Goal: Transaction & Acquisition: Purchase product/service

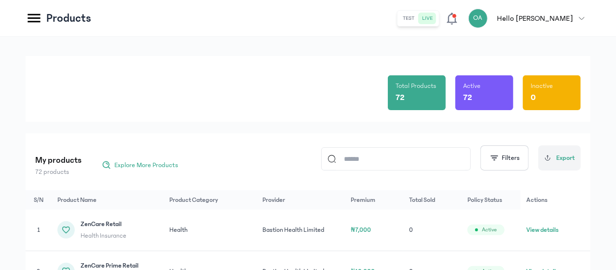
scroll to position [18, 0]
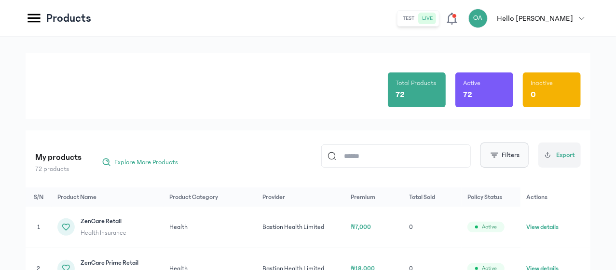
click at [500, 156] on button "Filters" at bounding box center [505, 154] width 48 height 25
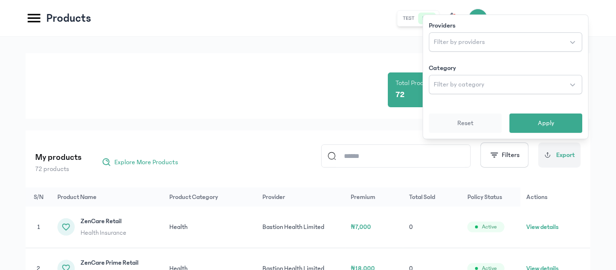
click at [336, 99] on div "Total Products 72 Active 72 Inactive 0" at bounding box center [308, 86] width 546 height 66
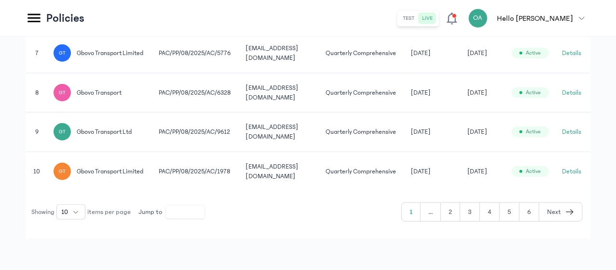
scroll to position [533, 0]
click at [452, 208] on button "2" at bounding box center [450, 212] width 19 height 18
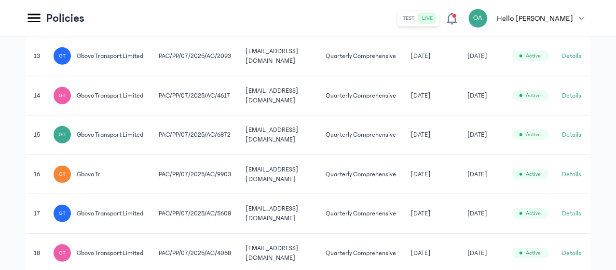
scroll to position [533, 0]
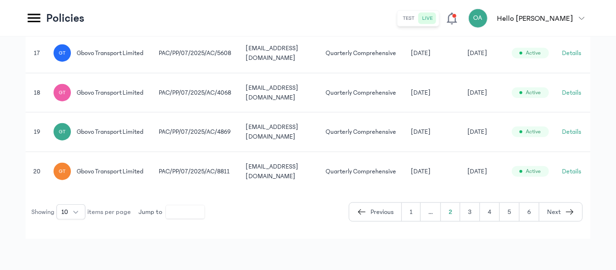
click at [475, 221] on button "3" at bounding box center [470, 212] width 20 height 18
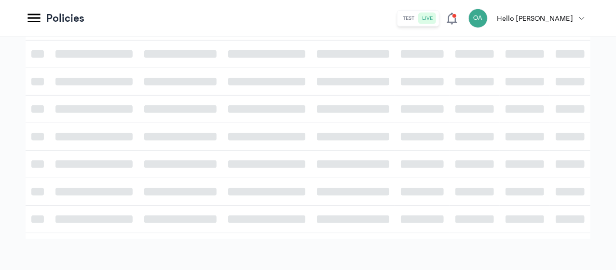
scroll to position [533, 0]
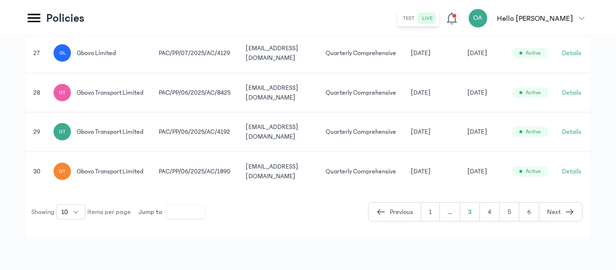
click at [493, 208] on button "4" at bounding box center [490, 212] width 20 height 18
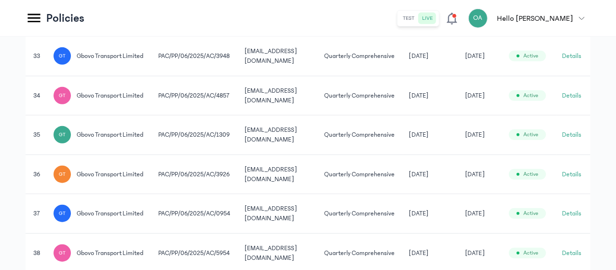
scroll to position [533, 0]
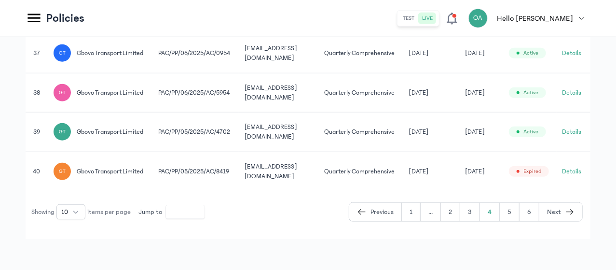
click at [513, 221] on button "5" at bounding box center [510, 212] width 20 height 18
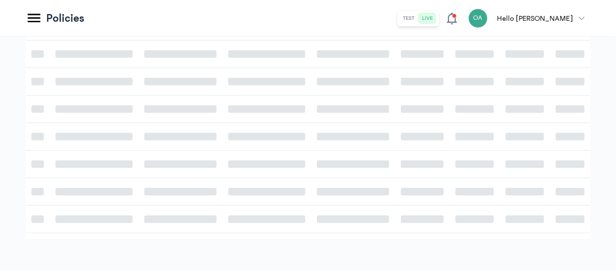
scroll to position [315, 0]
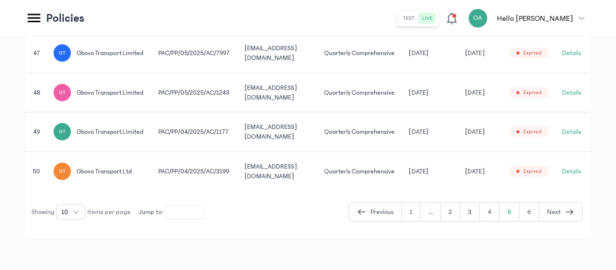
click at [532, 221] on button "6" at bounding box center [530, 212] width 20 height 18
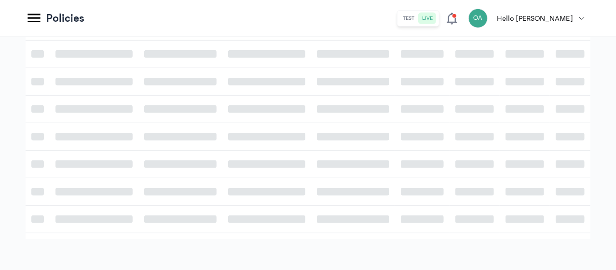
scroll to position [132, 0]
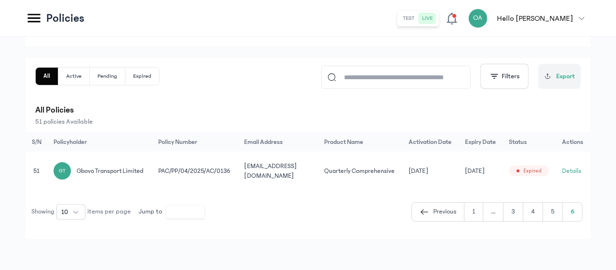
click at [556, 212] on button "5" at bounding box center [553, 212] width 20 height 18
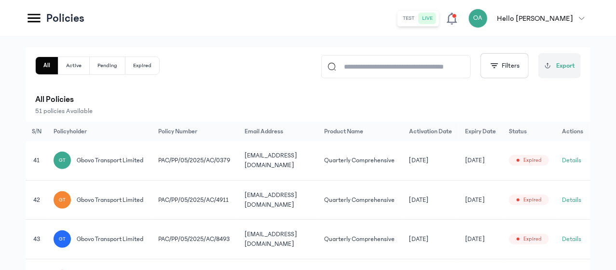
click at [318, 148] on td "gbovoinsurance@gmail.com" at bounding box center [279, 160] width 80 height 39
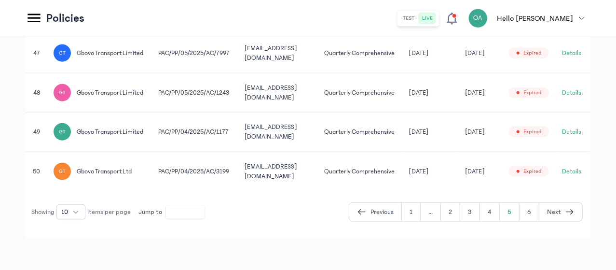
scroll to position [556, 0]
click at [490, 219] on button "4" at bounding box center [490, 212] width 20 height 18
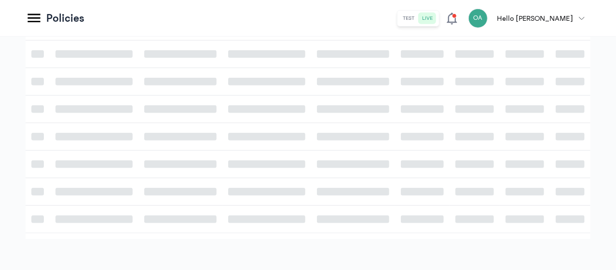
scroll to position [315, 0]
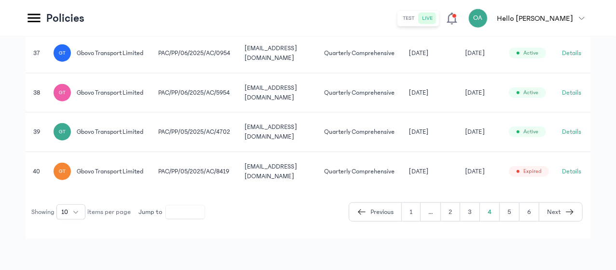
click at [239, 152] on td "PAC/PP/05/2025/AC/4702" at bounding box center [195, 132] width 86 height 40
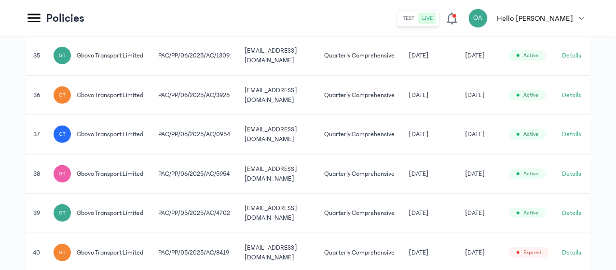
scroll to position [383, 0]
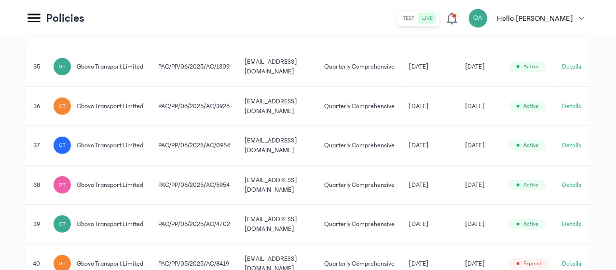
click at [318, 87] on td "gbovoinsurance@gmail.com" at bounding box center [279, 67] width 80 height 40
click at [403, 87] on td "Quarterly Comprehensive" at bounding box center [360, 67] width 84 height 40
click at [574, 71] on button "Details" at bounding box center [572, 67] width 19 height 10
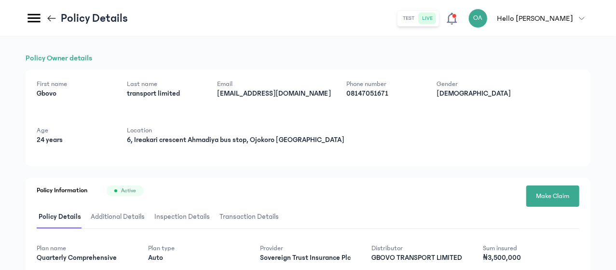
click at [488, 161] on div "First name Gbovo Last name transport limited Email gbovoinsurance@gmail.com Pho…" at bounding box center [308, 117] width 565 height 96
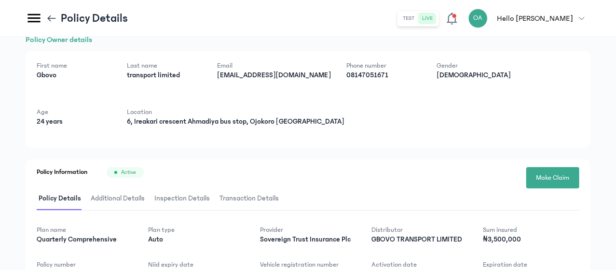
scroll to position [19, 0]
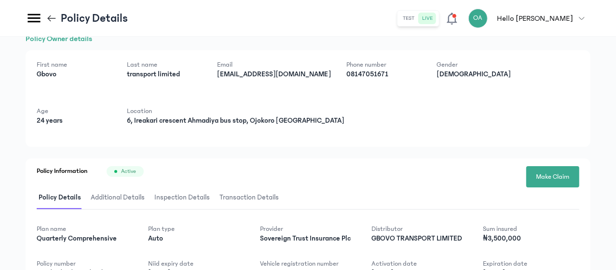
click at [57, 13] on icon at bounding box center [51, 18] width 11 height 11
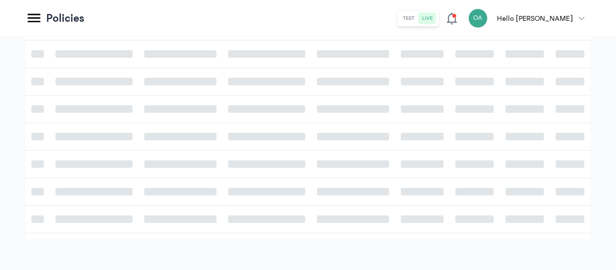
scroll to position [315, 0]
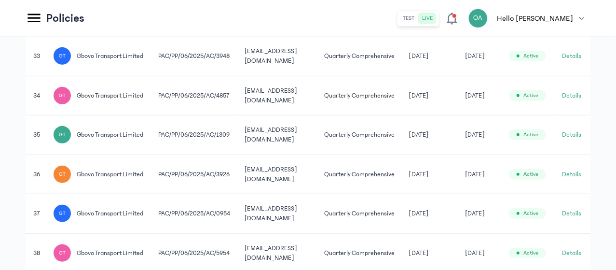
drag, startPoint x: 148, startPoint y: 13, endPoint x: 556, endPoint y: 152, distance: 430.7
click at [503, 115] on td "16 Sep 2025" at bounding box center [481, 96] width 44 height 40
click at [503, 155] on td "16 Sep 2025" at bounding box center [481, 135] width 44 height 40
click at [573, 139] on button "Details" at bounding box center [572, 135] width 19 height 10
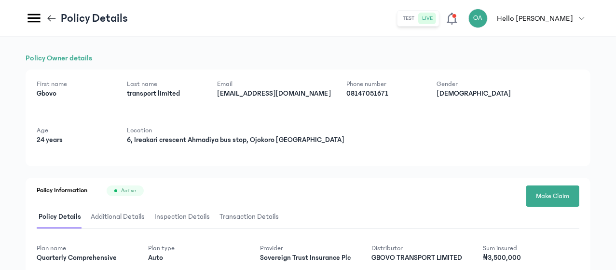
click at [487, 177] on div "Policy Owner details First name Gbovo Last name transport limited Email gbovoin…" at bounding box center [308, 239] width 565 height 374
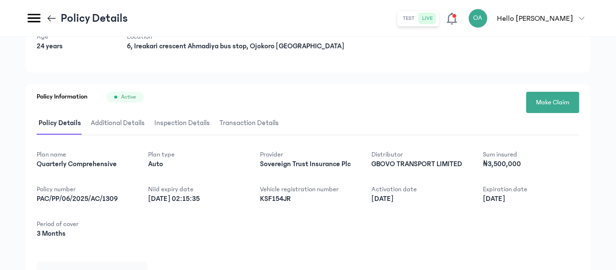
scroll to position [96, 0]
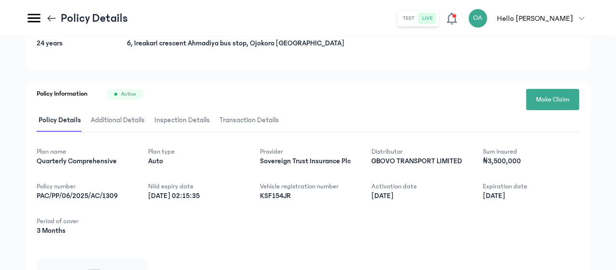
click at [57, 14] on icon at bounding box center [51, 18] width 11 height 11
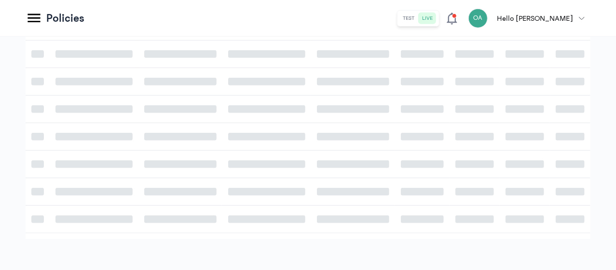
scroll to position [315, 0]
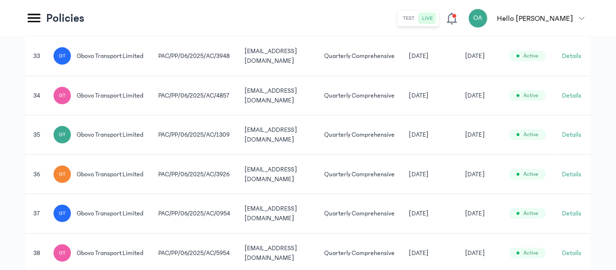
click at [460, 194] on td "13 Jun 2025" at bounding box center [431, 174] width 56 height 40
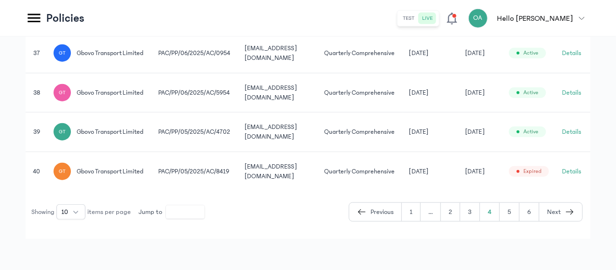
scroll to position [523, 0]
click at [460, 191] on td "25 May 2025" at bounding box center [431, 170] width 56 height 39
click at [574, 176] on button "Details" at bounding box center [572, 171] width 19 height 10
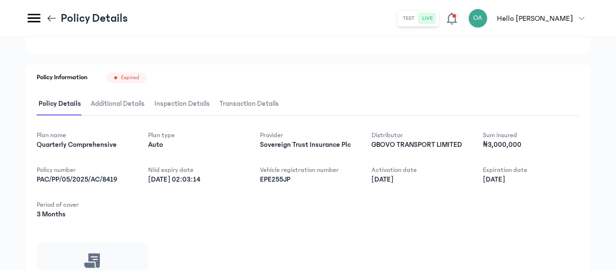
scroll to position [116, 0]
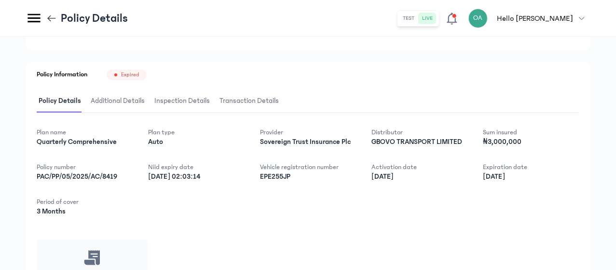
click at [57, 20] on icon at bounding box center [51, 18] width 11 height 11
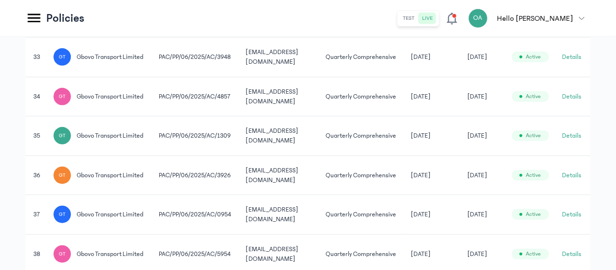
scroll to position [315, 0]
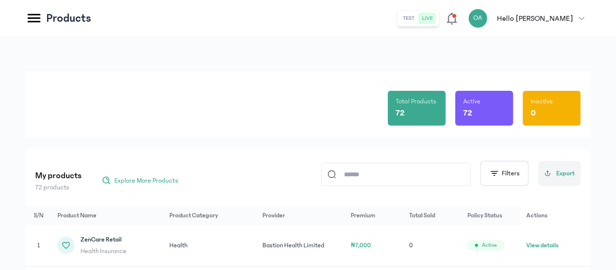
click at [507, 173] on button "Filters" at bounding box center [505, 173] width 48 height 25
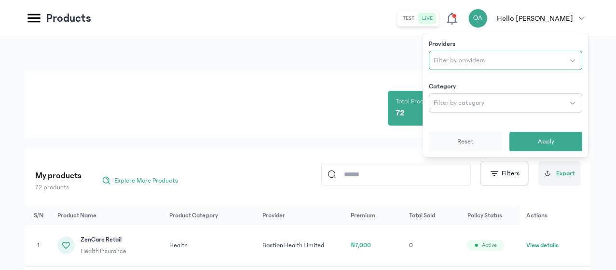
click at [460, 58] on span "Filter by providers" at bounding box center [459, 60] width 51 height 10
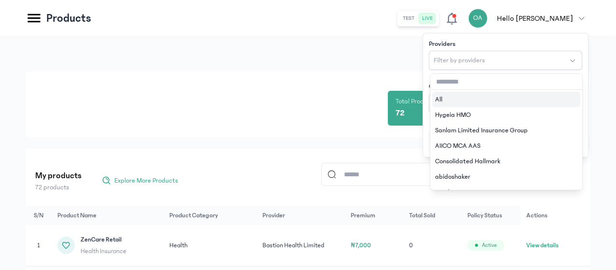
click at [453, 84] on input "text" at bounding box center [506, 82] width 152 height 16
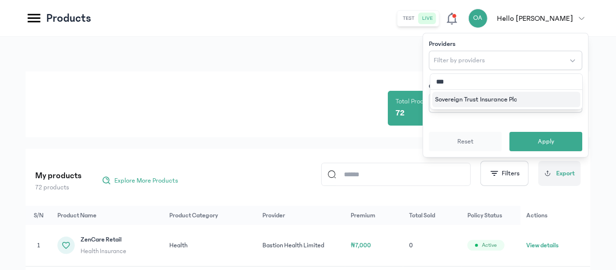
type input "****"
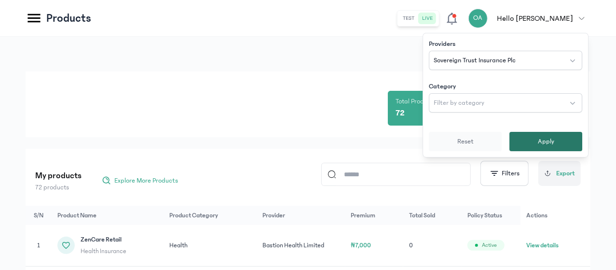
click at [560, 141] on button "Apply" at bounding box center [545, 141] width 73 height 19
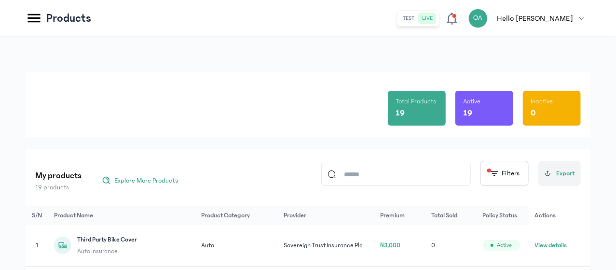
click at [616, 83] on html "MyCoverAi Get Started DASHBOARD Analytics ADMIN Sales Policies Claims Customers…" at bounding box center [308, 135] width 616 height 270
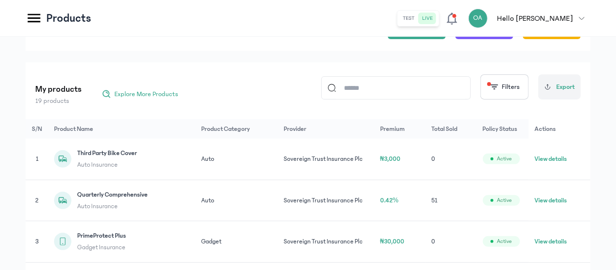
scroll to position [87, 0]
click at [556, 205] on button "View details" at bounding box center [551, 200] width 32 height 10
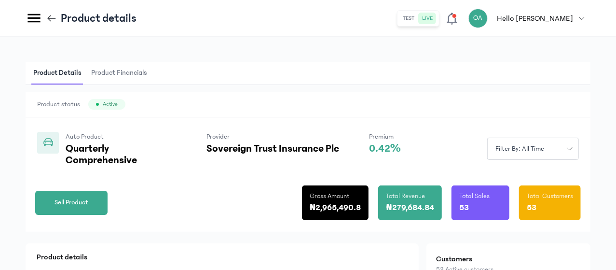
click at [401, 166] on div "Auto Product Quarterly Comprehensive Provider Sovereign Trust Insurance Plc Pre…" at bounding box center [219, 149] width 364 height 34
click at [88, 207] on span "Sell Product" at bounding box center [72, 202] width 34 height 10
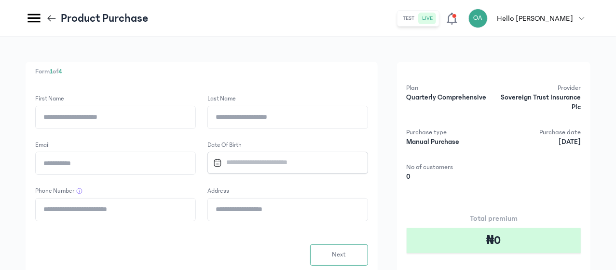
click at [195, 122] on input "First Name" at bounding box center [116, 117] width 160 height 22
type input "*****"
click at [300, 120] on input "Last Name" at bounding box center [288, 117] width 160 height 22
type input "**********"
click at [195, 165] on input "Email" at bounding box center [116, 163] width 160 height 22
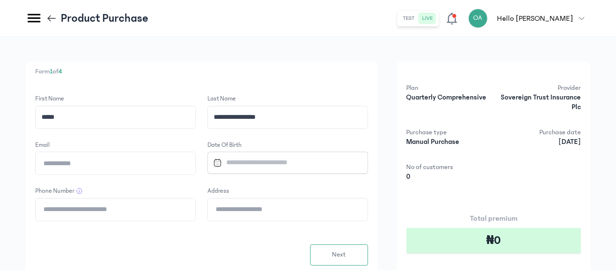
type input "**********"
click at [327, 160] on input "Datepicker input" at bounding box center [283, 162] width 148 height 21
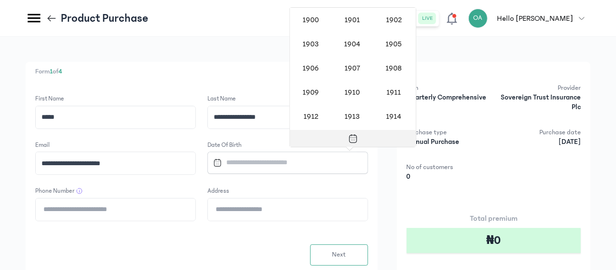
scroll to position [790, 0]
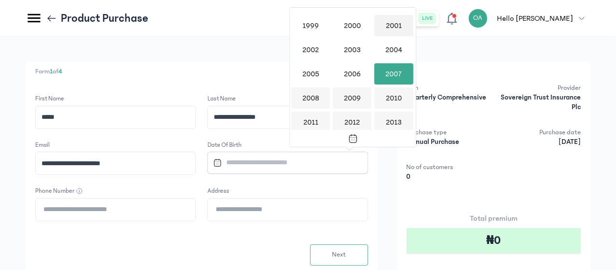
click at [393, 26] on div "2001" at bounding box center [393, 25] width 39 height 21
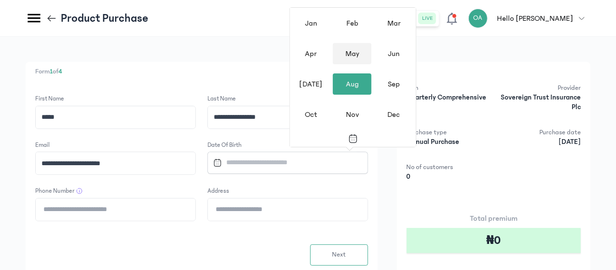
click at [354, 55] on div "May" at bounding box center [352, 53] width 39 height 21
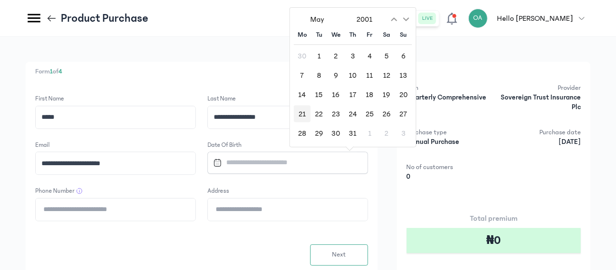
click at [308, 111] on div "21" at bounding box center [302, 113] width 17 height 17
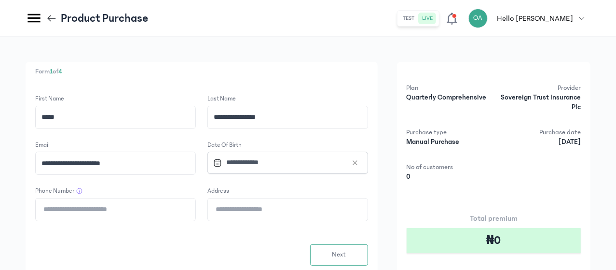
click at [195, 210] on input "Phone Number" at bounding box center [116, 209] width 160 height 22
type input "**********"
click at [299, 213] on input "Address" at bounding box center [288, 209] width 160 height 22
type input "**********"
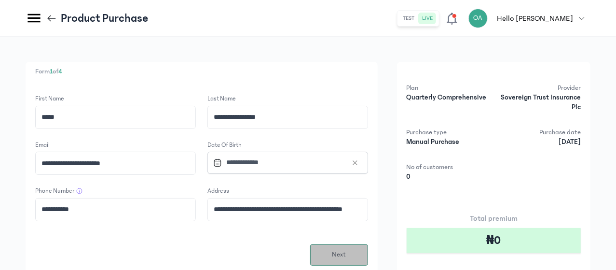
click at [346, 255] on span "Next" at bounding box center [339, 254] width 14 height 10
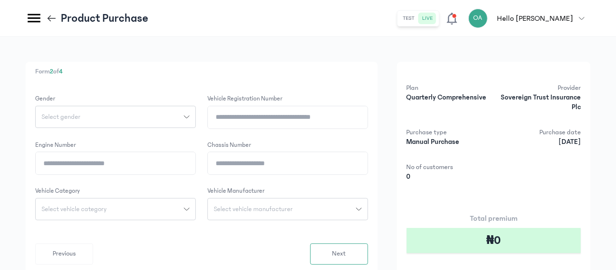
click at [184, 117] on div "Select gender" at bounding box center [110, 116] width 148 height 7
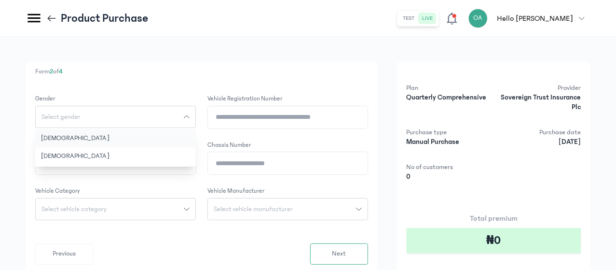
click at [193, 137] on button "Male" at bounding box center [115, 138] width 161 height 18
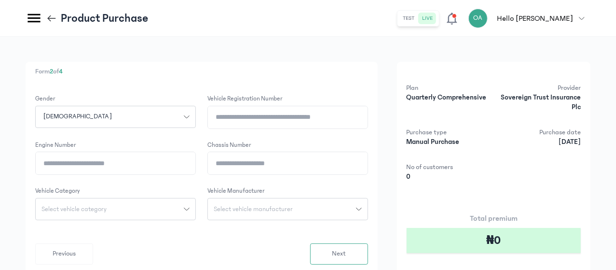
click at [329, 118] on input "Vehicle registration number" at bounding box center [288, 117] width 160 height 22
type input "********"
click at [195, 162] on input "Engine Number" at bounding box center [116, 163] width 160 height 22
click at [309, 163] on input "Chassis Number" at bounding box center [288, 163] width 160 height 22
click at [302, 161] on input "**********" at bounding box center [288, 163] width 160 height 22
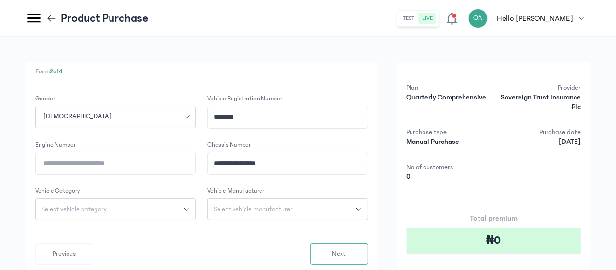
click at [294, 162] on input "**********" at bounding box center [288, 163] width 160 height 22
drag, startPoint x: 294, startPoint y: 162, endPoint x: 346, endPoint y: 163, distance: 52.1
click at [346, 163] on input "**********" at bounding box center [288, 163] width 160 height 22
type input "**********"
click at [195, 165] on input "Engine Number" at bounding box center [116, 163] width 160 height 22
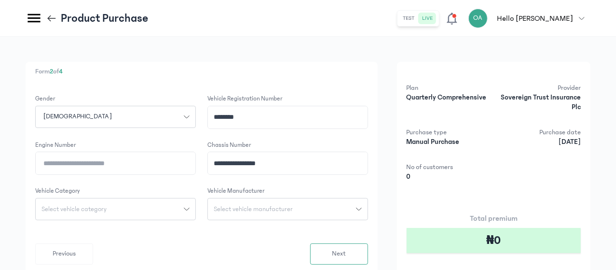
paste input "**********"
type input "**********"
click at [184, 208] on div "Select vehicle category" at bounding box center [110, 209] width 148 height 7
click at [182, 262] on button "Car" at bounding box center [115, 266] width 161 height 18
click at [299, 206] on span "Select vehicle manufacturer" at bounding box center [253, 209] width 91 height 7
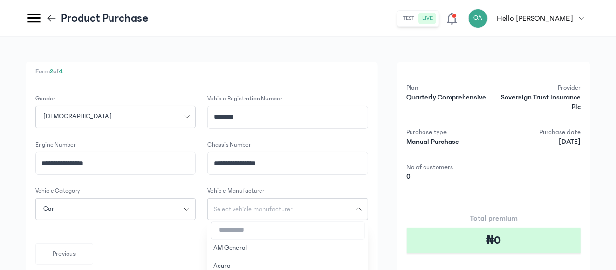
click at [330, 230] on input "search" at bounding box center [287, 229] width 153 height 17
type input "****"
click at [315, 249] on button "Toyota" at bounding box center [287, 248] width 161 height 18
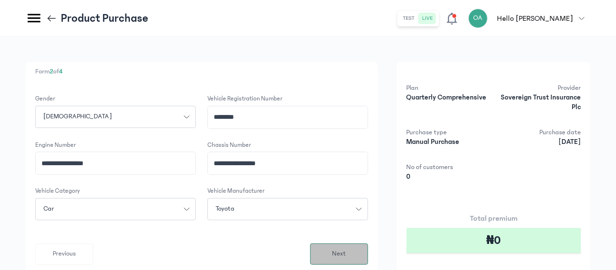
click at [368, 252] on button "Next" at bounding box center [339, 253] width 58 height 21
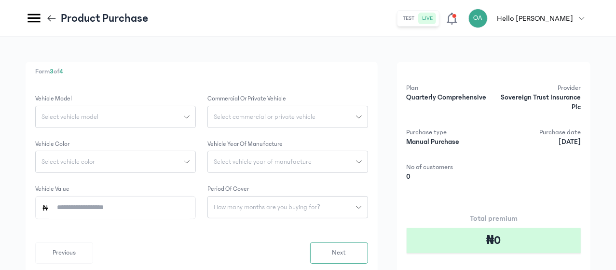
click at [190, 118] on icon "button" at bounding box center [187, 117] width 6 height 6
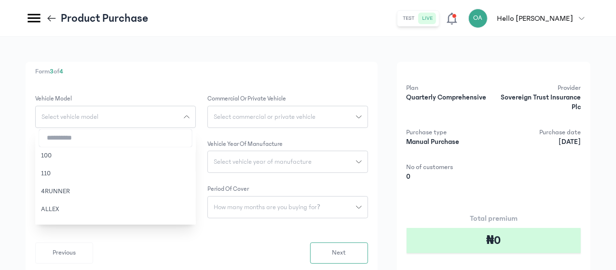
click at [192, 144] on input "search" at bounding box center [115, 137] width 153 height 17
type input "***"
click at [193, 154] on button "Corolla" at bounding box center [115, 156] width 161 height 18
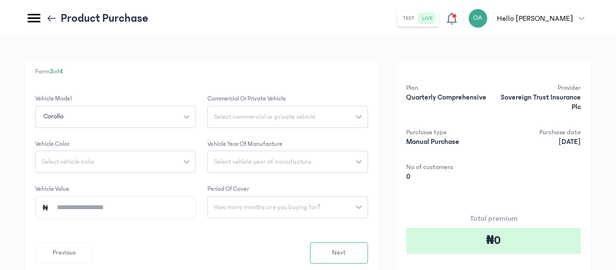
click at [184, 162] on div "Select vehicle color" at bounding box center [110, 161] width 148 height 7
click at [192, 183] on input "search" at bounding box center [115, 182] width 153 height 17
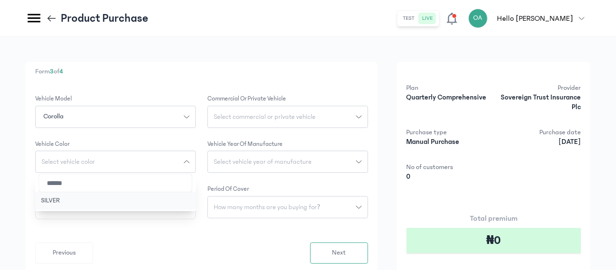
type input "******"
click at [182, 199] on button "SILVER" at bounding box center [115, 201] width 161 height 18
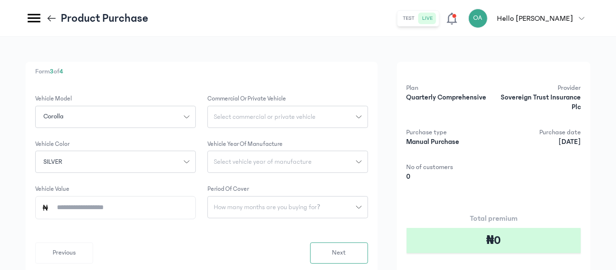
click at [182, 203] on input "Vehicle Value" at bounding box center [119, 207] width 140 height 22
type input "*********"
click at [321, 120] on span "Select commercial or private vehicle" at bounding box center [264, 116] width 113 height 7
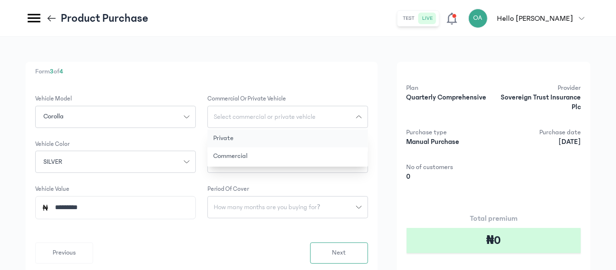
click at [311, 138] on button "Private" at bounding box center [287, 138] width 161 height 18
click at [312, 159] on span "Select vehicle year of manufacture" at bounding box center [263, 161] width 110 height 7
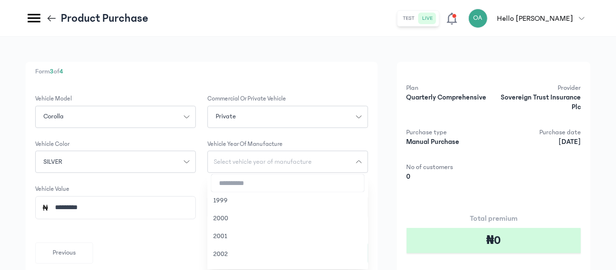
click at [318, 191] on input "search" at bounding box center [287, 182] width 153 height 17
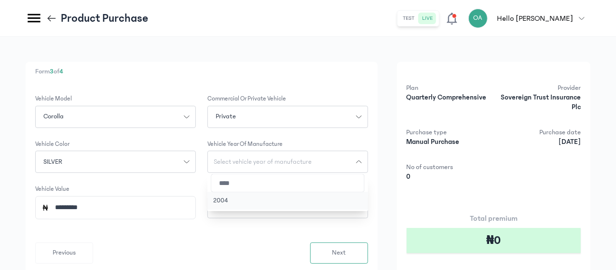
type input "****"
click at [316, 199] on button "2004" at bounding box center [287, 201] width 161 height 18
click at [317, 210] on span "How many months are you buying for?" at bounding box center [267, 207] width 118 height 7
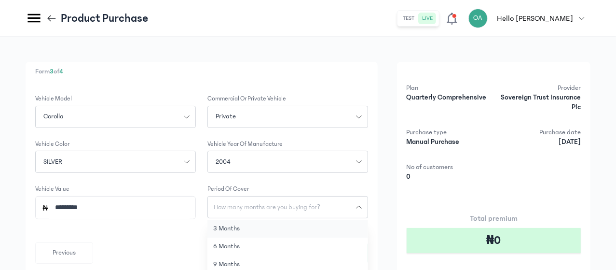
click at [318, 225] on button "3 months" at bounding box center [287, 229] width 161 height 18
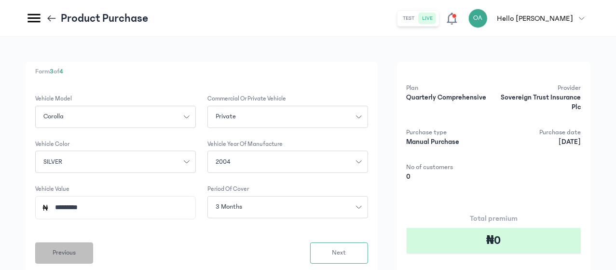
click at [76, 254] on span "Previous" at bounding box center [64, 252] width 23 height 10
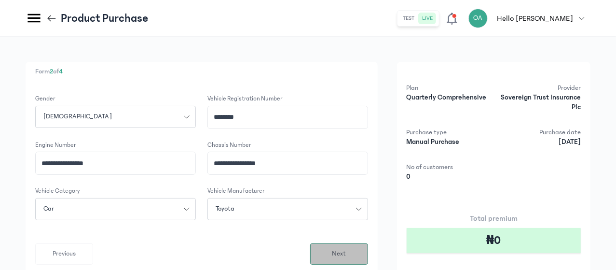
click at [368, 247] on button "Next" at bounding box center [339, 253] width 58 height 21
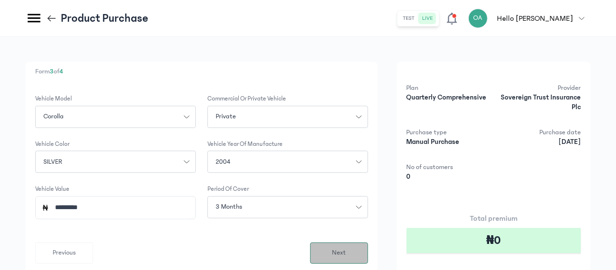
click at [368, 247] on button "Next" at bounding box center [339, 252] width 58 height 21
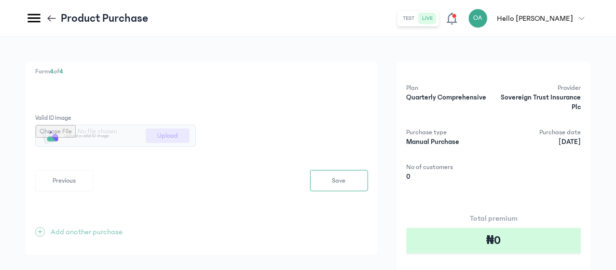
click at [195, 140] on input "file" at bounding box center [116, 135] width 160 height 21
type input "**********"
click at [364, 178] on button "Save" at bounding box center [339, 180] width 58 height 21
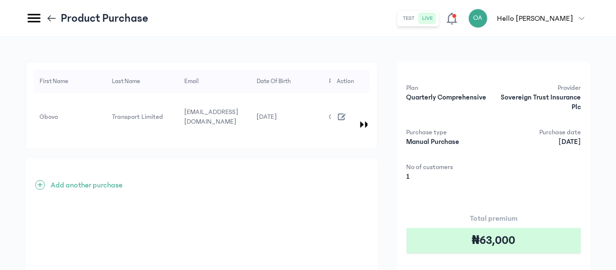
click at [616, 188] on html "MyCoverAi Get Started DASHBOARD Analytics ADMIN Sales Policies Claims Customers…" at bounding box center [308, 135] width 616 height 270
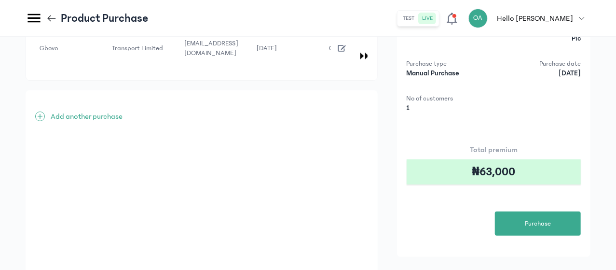
scroll to position [71, 0]
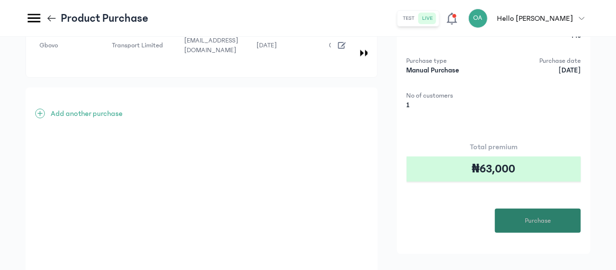
click at [546, 213] on button "Purchase" at bounding box center [538, 220] width 86 height 24
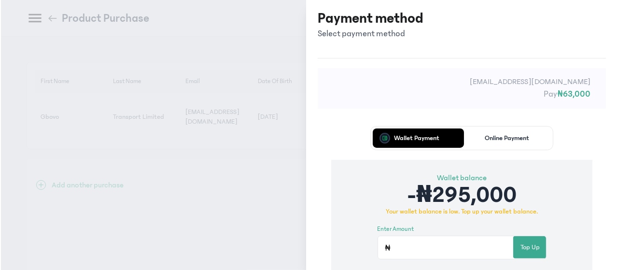
scroll to position [0, 0]
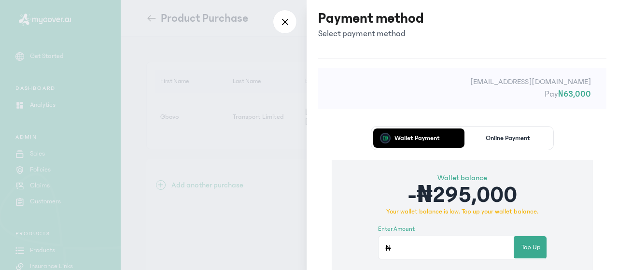
click at [570, 134] on div "Wallet Payment Online Payment Wallet balance -₦295,000 Your wallet balance is l…" at bounding box center [462, 223] width 288 height 223
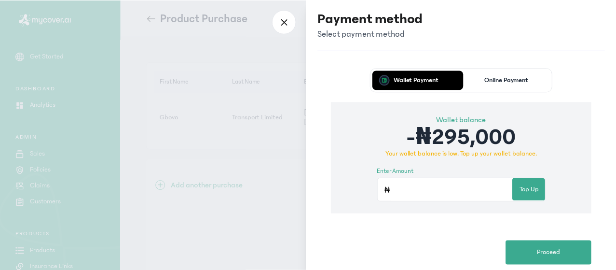
scroll to position [77, 0]
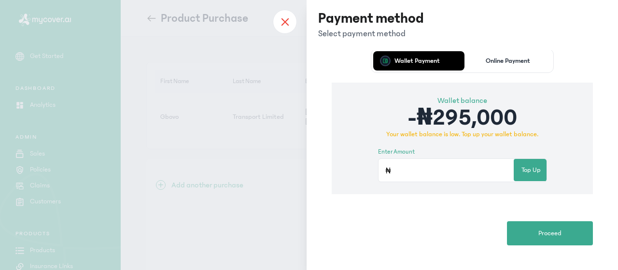
click at [287, 21] on icon at bounding box center [285, 21] width 8 height 9
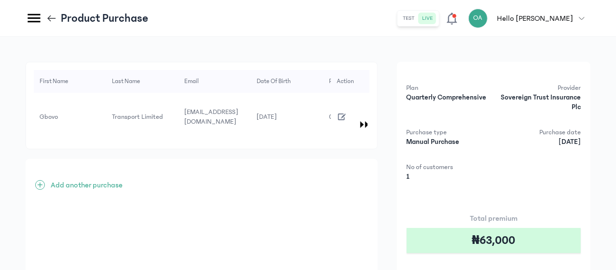
click at [491, 179] on p "1" at bounding box center [449, 177] width 84 height 10
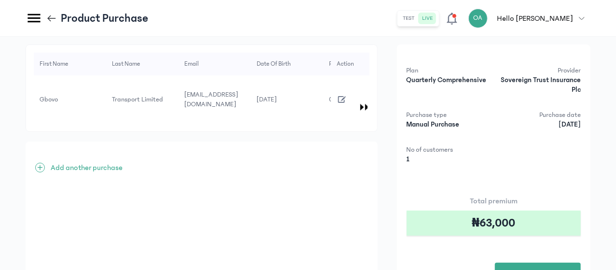
scroll to position [19, 0]
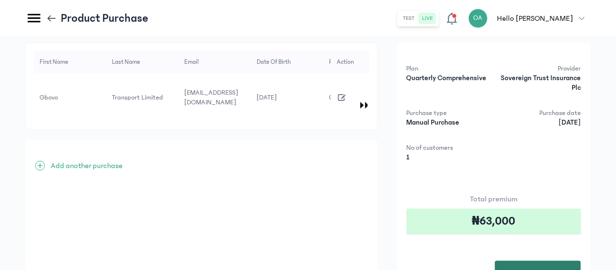
click at [540, 261] on button "Purchase" at bounding box center [538, 273] width 86 height 24
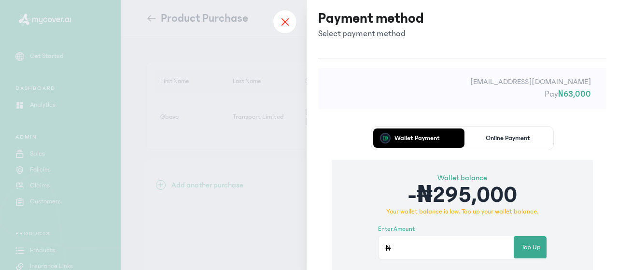
click at [283, 16] on div at bounding box center [285, 22] width 24 height 24
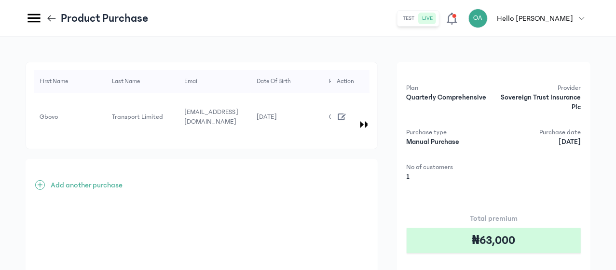
scroll to position [125, 0]
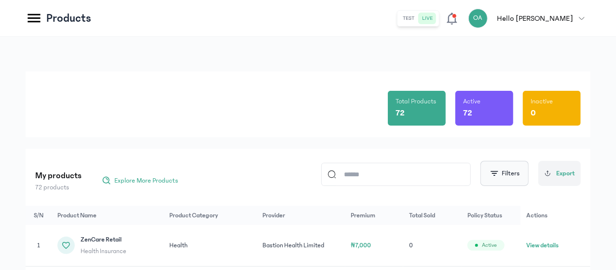
click at [502, 177] on button "Filters" at bounding box center [505, 173] width 48 height 25
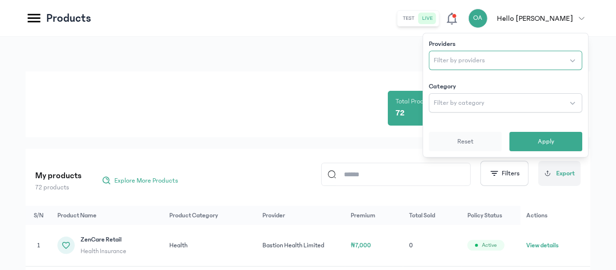
click at [453, 55] on button "Filter by providers" at bounding box center [505, 60] width 153 height 19
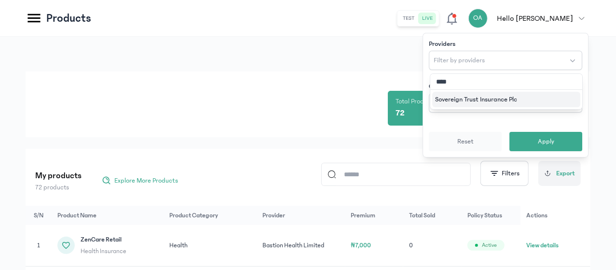
type input "*****"
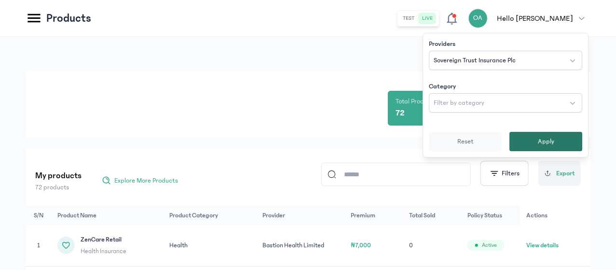
click at [535, 141] on button "Apply" at bounding box center [545, 141] width 73 height 19
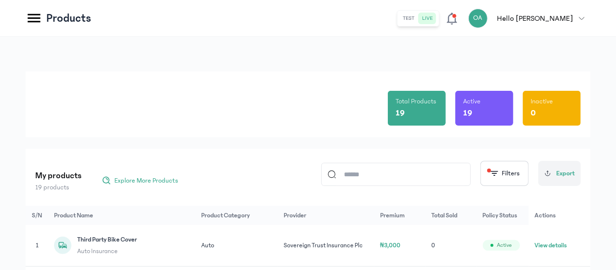
click at [343, 79] on div "Total Products 19 Active 19 Inactive 0" at bounding box center [308, 104] width 546 height 66
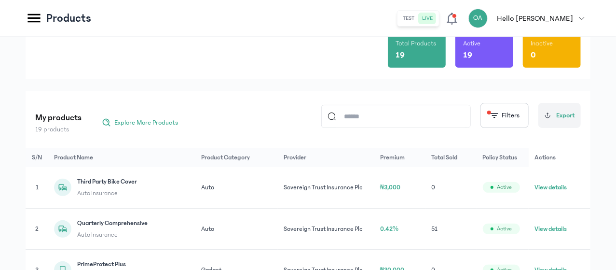
scroll to position [77, 0]
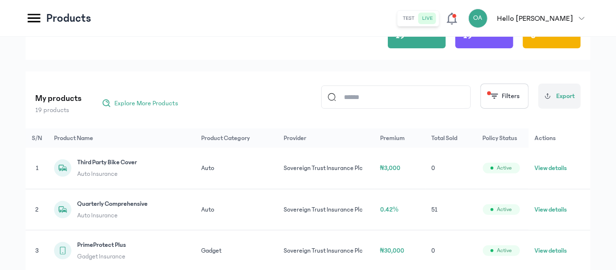
click at [566, 214] on button "View details" at bounding box center [551, 210] width 32 height 10
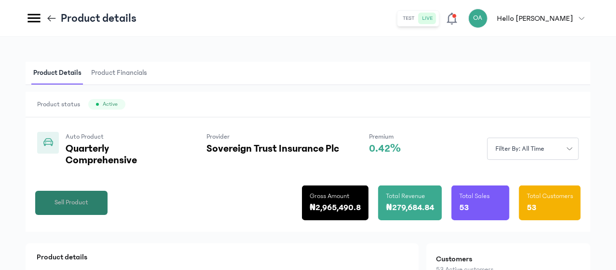
click at [88, 207] on span "Sell Product" at bounding box center [72, 202] width 34 height 10
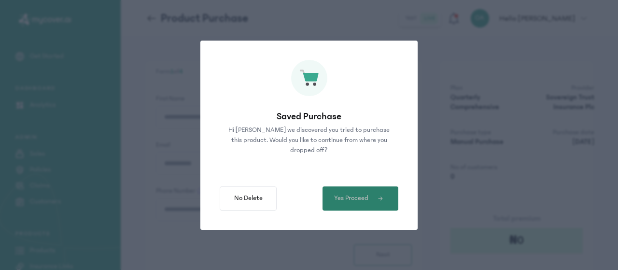
click at [368, 194] on button "Yes Proceed" at bounding box center [360, 198] width 76 height 24
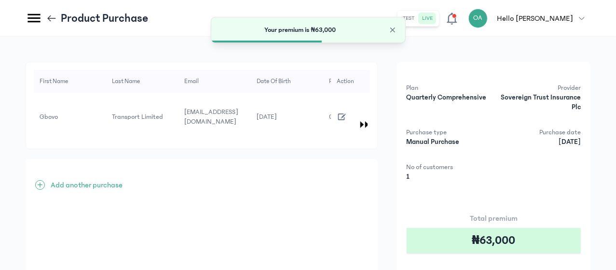
click at [445, 189] on div "Plan Quarterly Comprehensive Provider Sovereign Trust Insurance Plc Purchase ty…" at bounding box center [493, 193] width 193 height 263
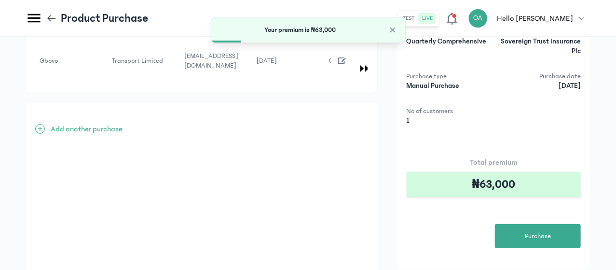
scroll to position [58, 0]
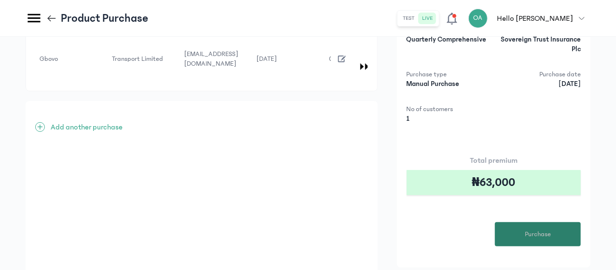
click at [516, 228] on button "Purchase" at bounding box center [538, 234] width 86 height 24
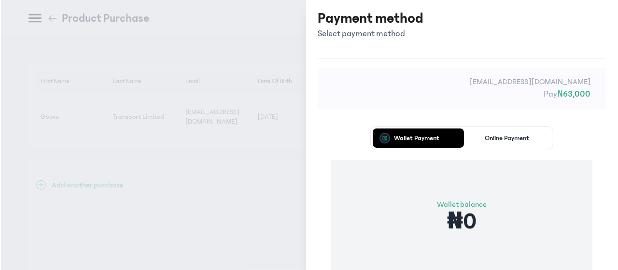
scroll to position [0, 0]
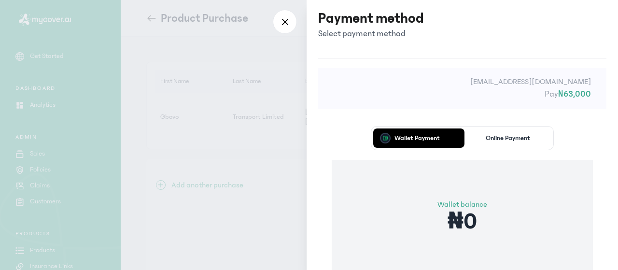
click at [336, 134] on div "Wallet Payment Online Payment Wallet balance ₦0 Proceed" at bounding box center [462, 223] width 288 height 223
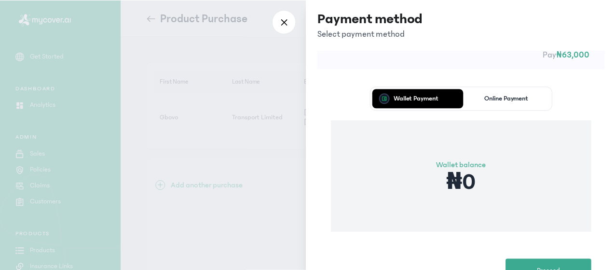
scroll to position [58, 0]
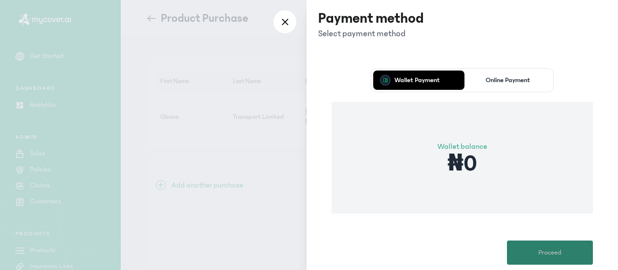
click at [564, 254] on button "Proceed" at bounding box center [550, 252] width 86 height 24
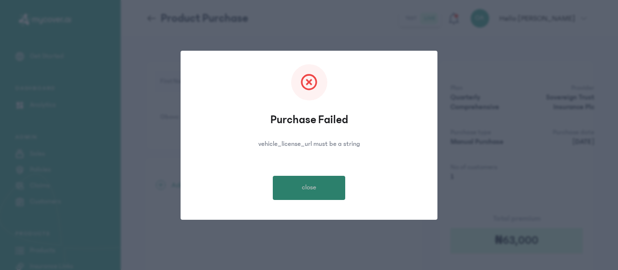
click at [316, 188] on button "close" at bounding box center [309, 188] width 72 height 24
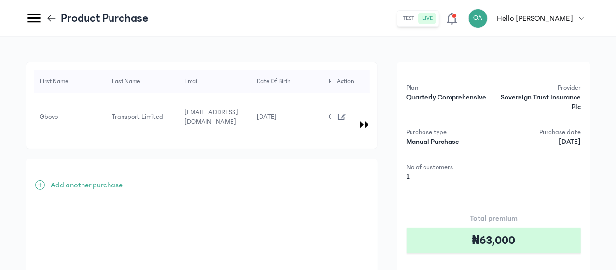
click at [347, 111] on icon "button" at bounding box center [342, 116] width 11 height 11
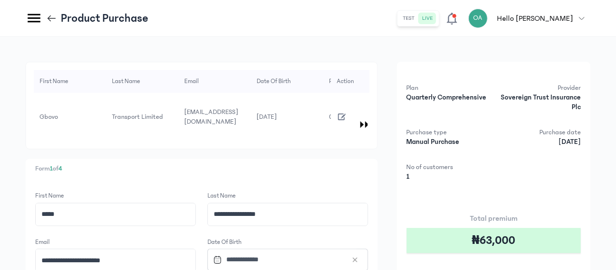
click at [289, 164] on p "Form 1 of 4" at bounding box center [201, 169] width 333 height 10
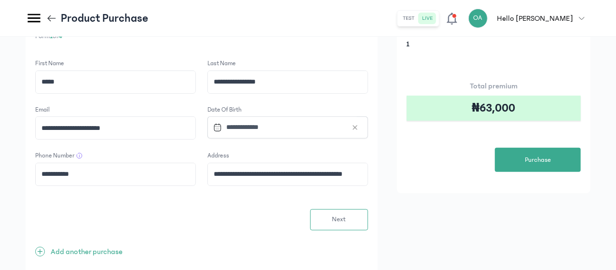
scroll to position [135, 0]
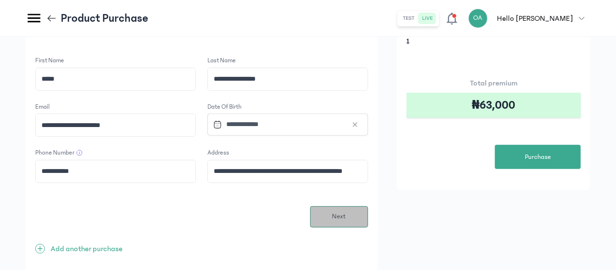
click at [346, 211] on span "Next" at bounding box center [339, 216] width 14 height 10
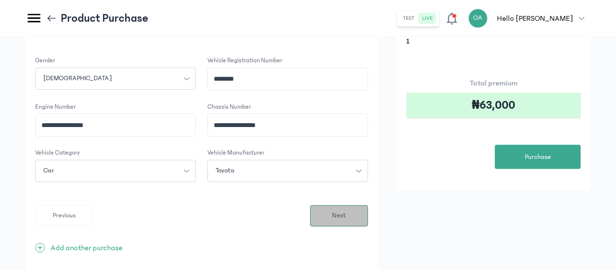
scroll to position [0, 0]
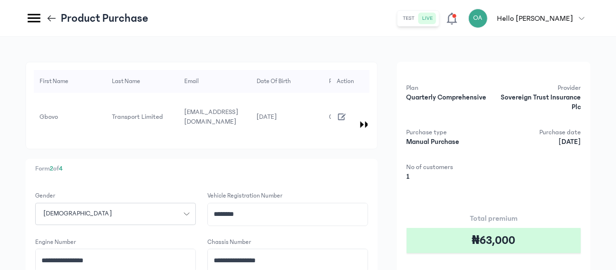
click at [343, 164] on p "Form 2 of 4" at bounding box center [201, 169] width 333 height 10
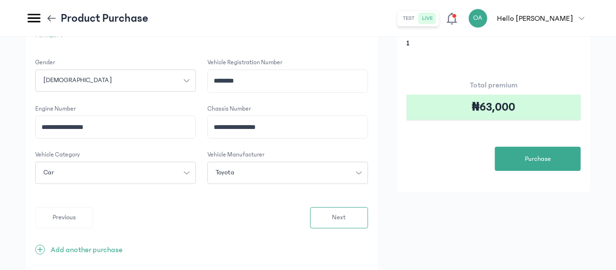
scroll to position [135, 0]
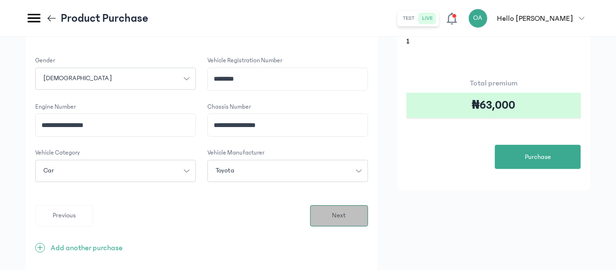
click at [346, 210] on span "Next" at bounding box center [339, 215] width 14 height 10
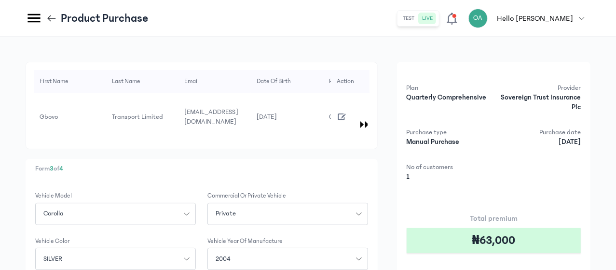
click at [368, 164] on p "Form 3 of 4" at bounding box center [201, 169] width 333 height 10
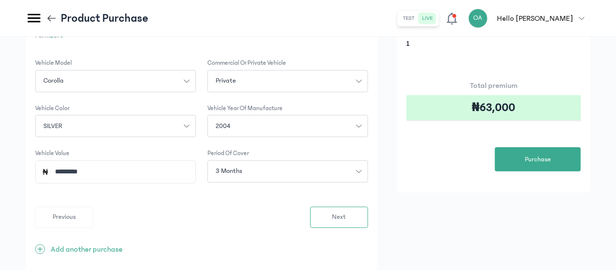
scroll to position [135, 0]
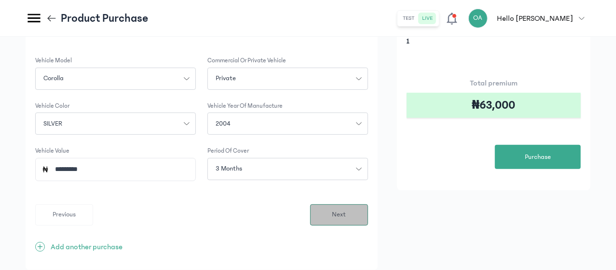
click at [368, 212] on button "Next" at bounding box center [339, 214] width 58 height 21
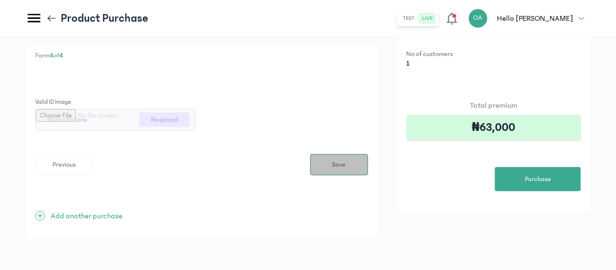
scroll to position [0, 0]
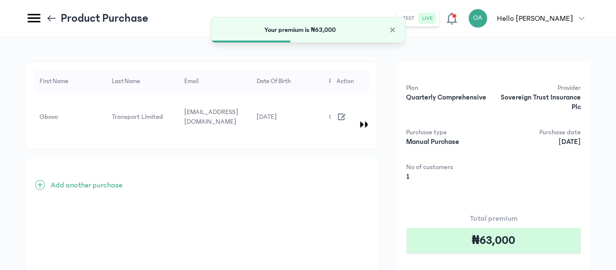
click at [563, 188] on div "Plan Quarterly Comprehensive Provider Sovereign Trust Insurance Plc Purchase ty…" at bounding box center [493, 193] width 193 height 263
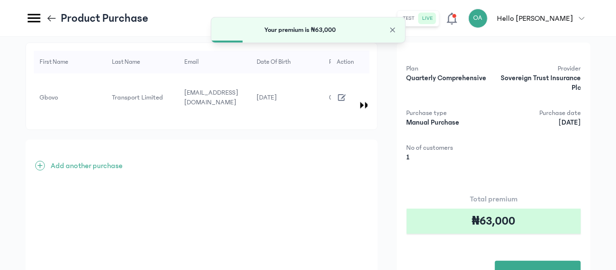
scroll to position [39, 0]
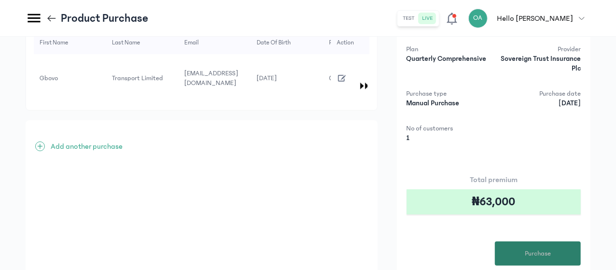
click at [566, 250] on button "Purchase" at bounding box center [538, 253] width 86 height 24
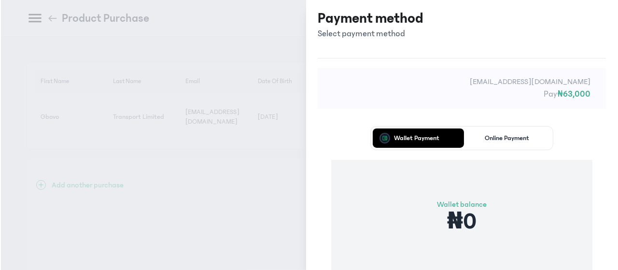
scroll to position [0, 0]
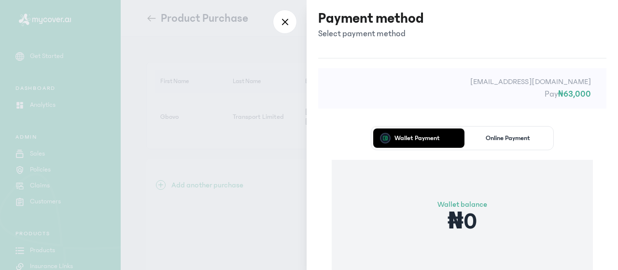
click at [329, 137] on div "Wallet Payment Online Payment Wallet balance ₦0 Proceed" at bounding box center [462, 223] width 288 height 223
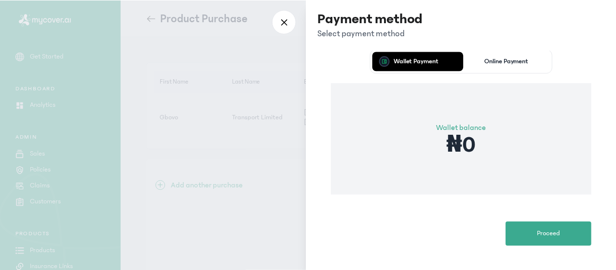
scroll to position [77, 0]
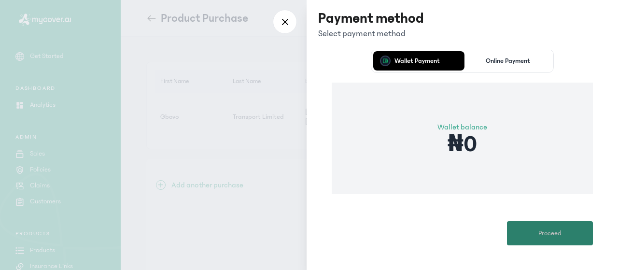
click at [538, 236] on span "Proceed" at bounding box center [549, 233] width 23 height 10
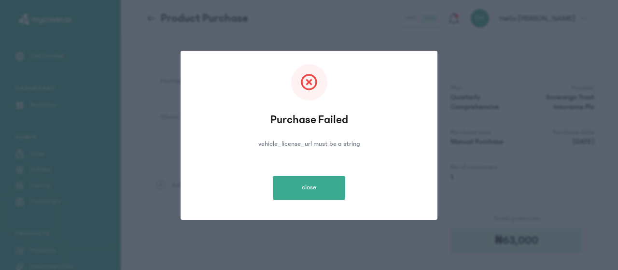
click at [330, 200] on div "Purchase Failed vehicle_license_url must be a string close" at bounding box center [308, 131] width 241 height 147
click at [303, 180] on button "close" at bounding box center [309, 188] width 72 height 24
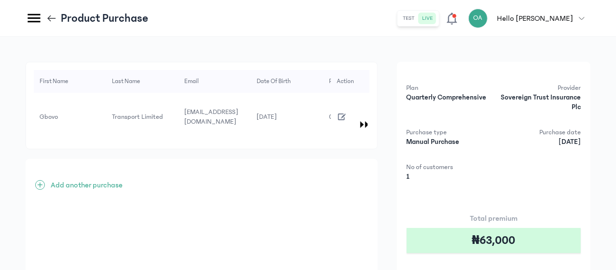
click at [303, 180] on div "+ Add another purchase" at bounding box center [202, 255] width 352 height 193
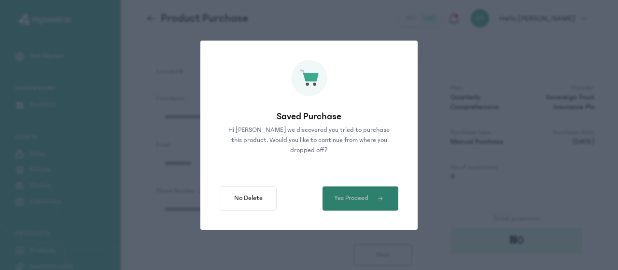
click at [359, 200] on span "Yes Proceed" at bounding box center [351, 198] width 34 height 10
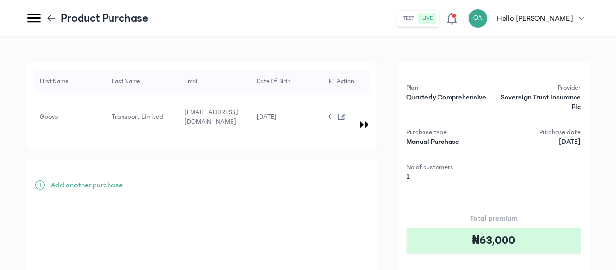
scroll to position [104, 0]
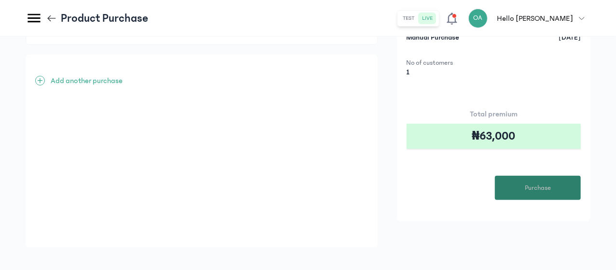
click at [538, 185] on span "Purchase" at bounding box center [538, 188] width 26 height 10
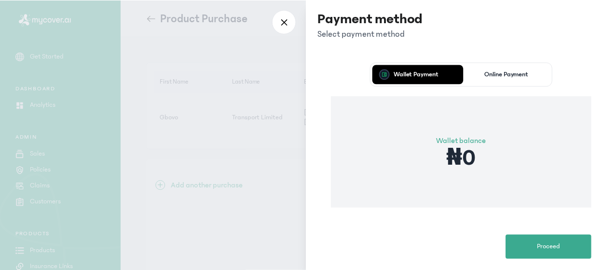
scroll to position [77, 0]
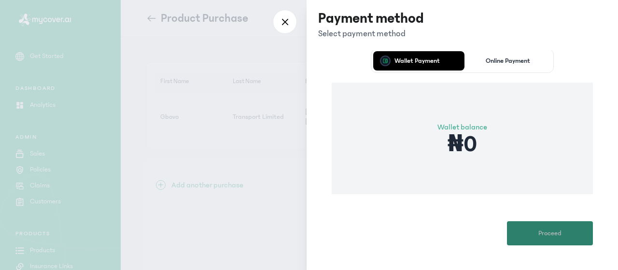
click at [556, 235] on span "Proceed" at bounding box center [549, 233] width 23 height 10
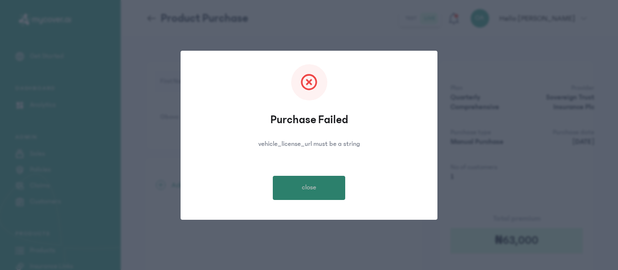
click at [321, 182] on button "close" at bounding box center [309, 188] width 72 height 24
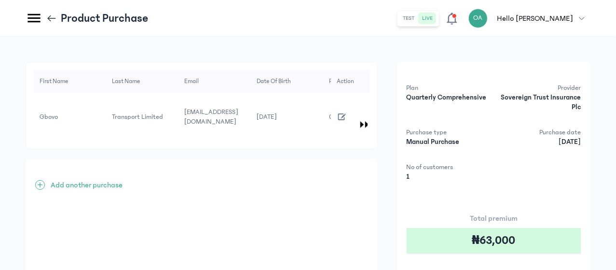
click at [295, 204] on div "+ Add another purchase" at bounding box center [202, 255] width 352 height 193
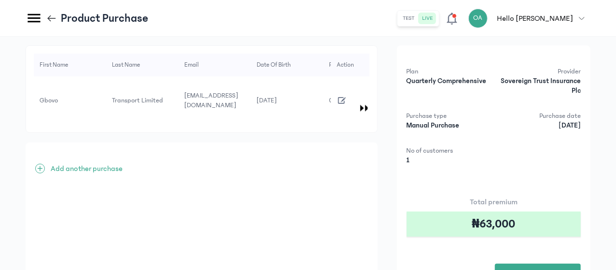
scroll to position [0, 0]
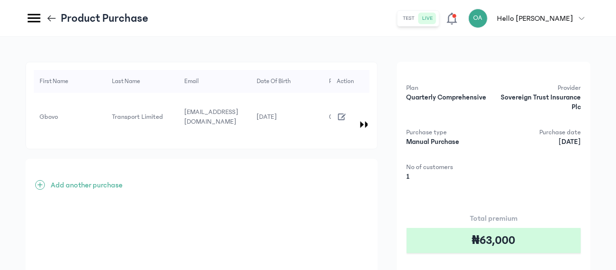
click at [347, 111] on icon "button" at bounding box center [342, 116] width 11 height 11
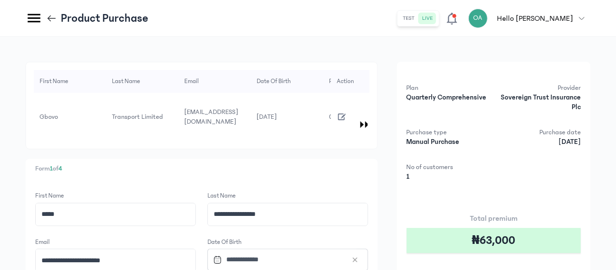
click at [310, 164] on p "Form 1 of 4" at bounding box center [201, 169] width 333 height 10
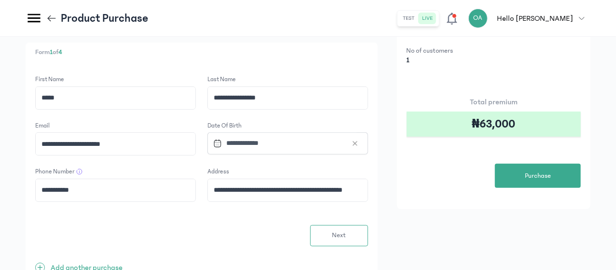
scroll to position [135, 0]
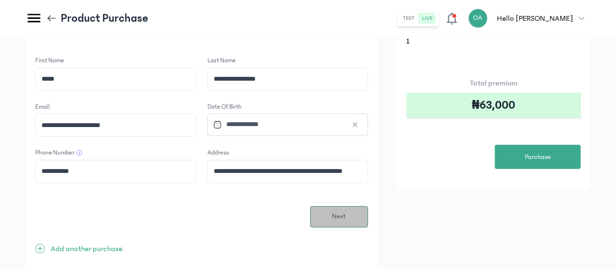
click at [346, 211] on span "Next" at bounding box center [339, 216] width 14 height 10
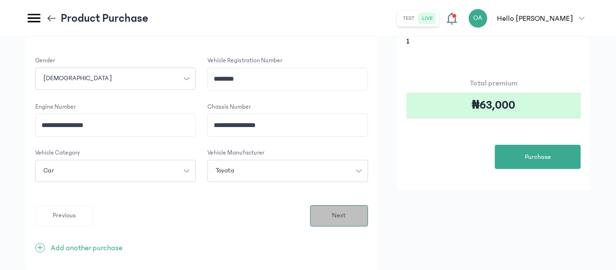
scroll to position [0, 0]
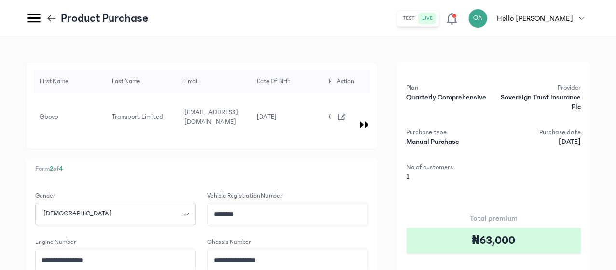
click at [328, 164] on p "Form 2 of 4" at bounding box center [201, 169] width 333 height 10
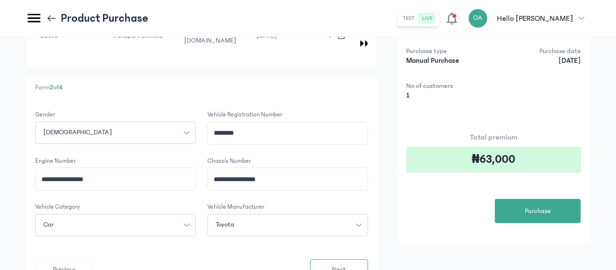
scroll to position [83, 0]
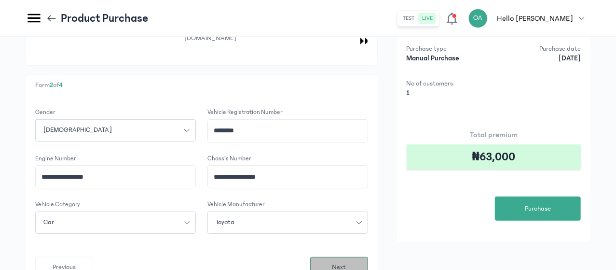
click at [368, 257] on button "Next" at bounding box center [339, 267] width 58 height 21
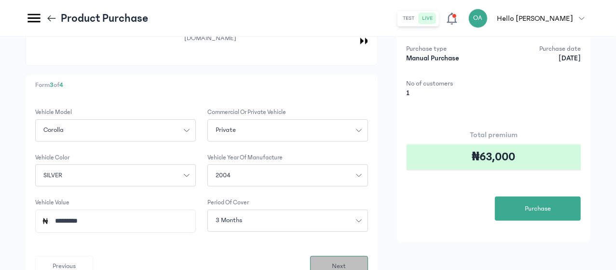
scroll to position [0, 0]
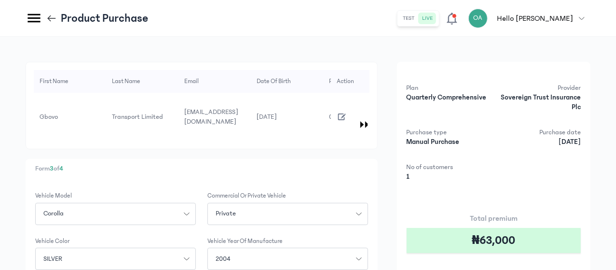
click at [423, 185] on div "First Name Last Name Email Date of Birth Phone Number Address Gender Vehicle re…" at bounding box center [308, 233] width 565 height 343
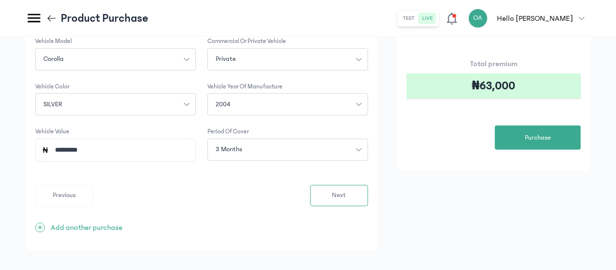
scroll to position [156, 0]
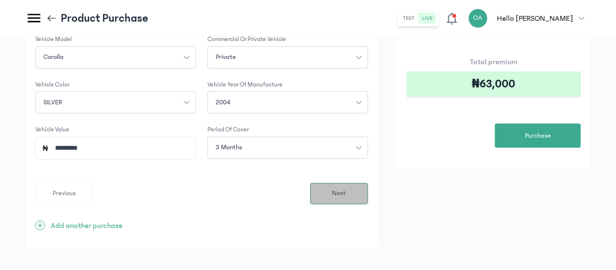
click at [346, 188] on span "Next" at bounding box center [339, 193] width 14 height 10
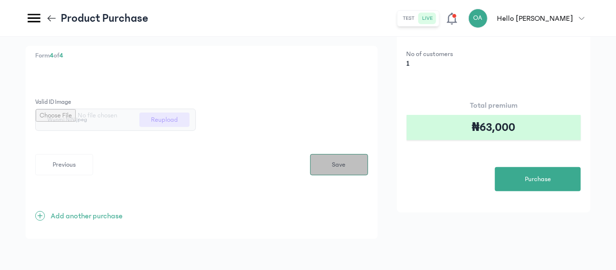
scroll to position [0, 0]
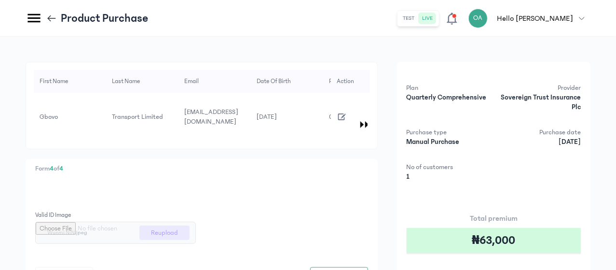
click at [195, 225] on input "file" at bounding box center [116, 232] width 160 height 21
type input "**********"
click at [335, 210] on form "Valid ID image WhatsApp Image 2025-08-26 at 11.08.18.jpeg Reupload Previous Save" at bounding box center [201, 249] width 333 height 78
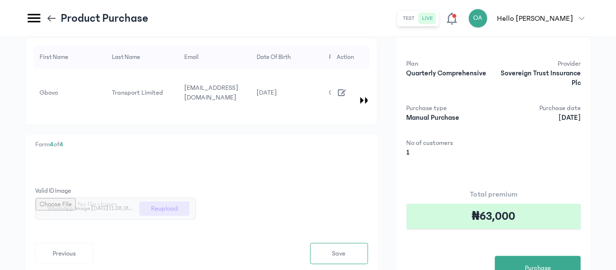
scroll to position [39, 0]
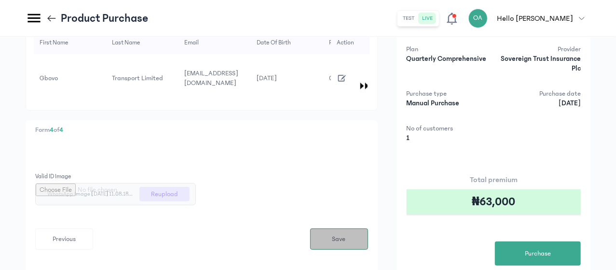
click at [346, 234] on span "Save" at bounding box center [339, 239] width 14 height 10
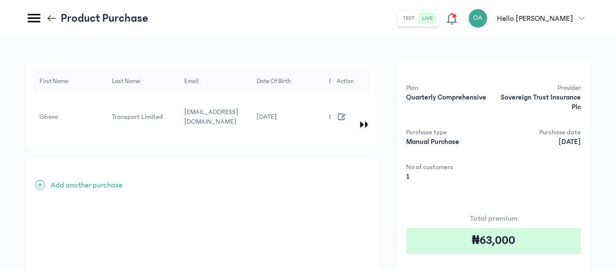
click at [426, 179] on div "First Name Last Name Email Date of Birth Phone Number Address Gender Vehicle re…" at bounding box center [308, 207] width 565 height 290
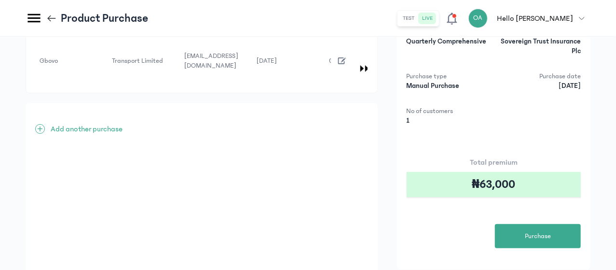
scroll to position [77, 0]
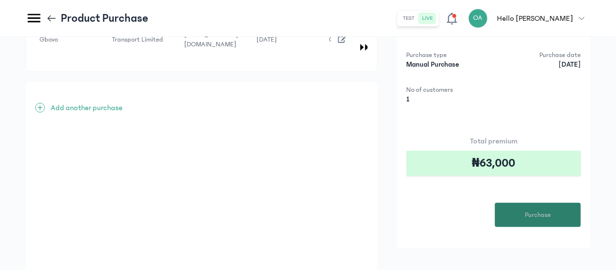
click at [532, 210] on span "Purchase" at bounding box center [538, 215] width 26 height 10
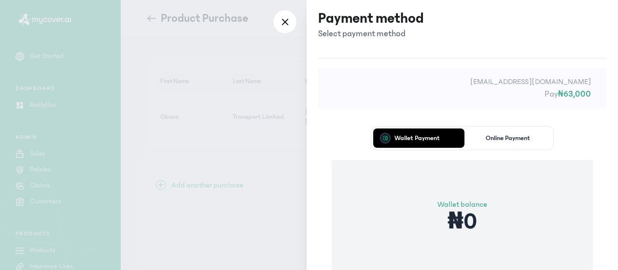
click at [398, 115] on div "Wallet Payment Online Payment Wallet balance ₦0 Proceed" at bounding box center [462, 223] width 288 height 223
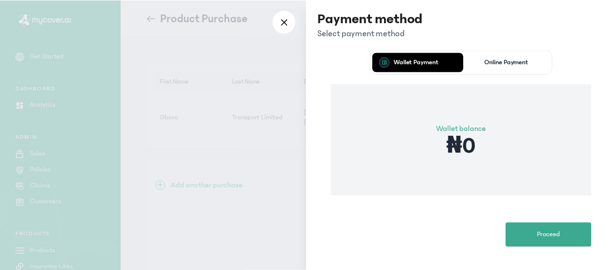
scroll to position [77, 0]
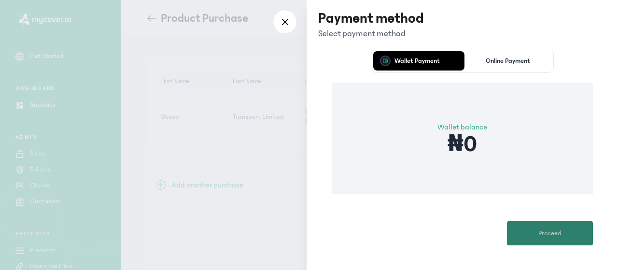
click at [537, 225] on button "Proceed" at bounding box center [550, 233] width 86 height 24
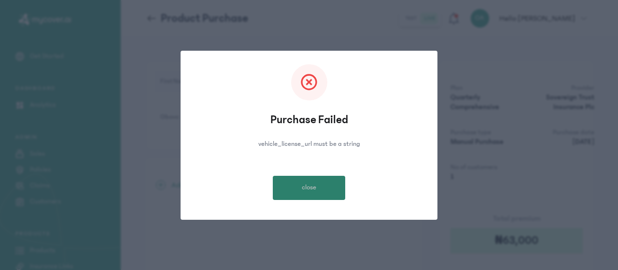
click at [304, 182] on span "close" at bounding box center [309, 187] width 14 height 10
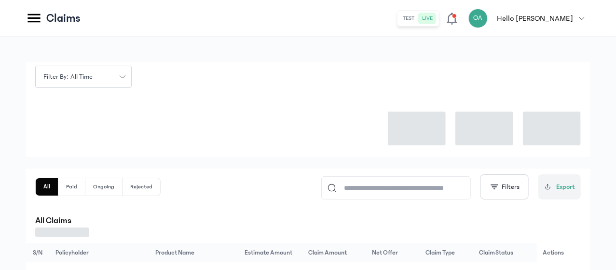
click at [290, 137] on div at bounding box center [308, 124] width 546 height 65
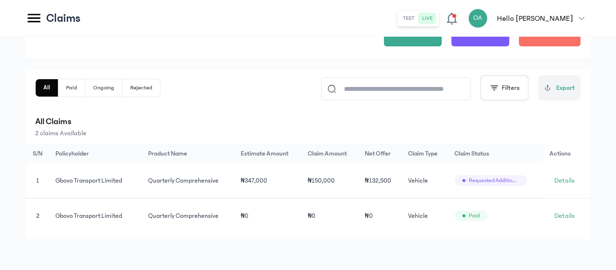
scroll to position [110, 0]
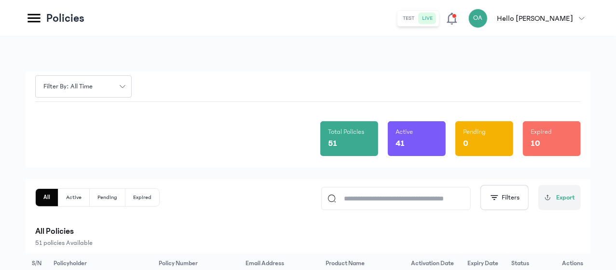
click at [307, 165] on div "Total Policies 51 Active 41 Pending 0 Expired 10" at bounding box center [308, 135] width 546 height 66
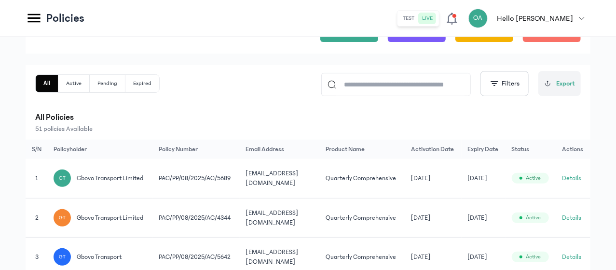
scroll to position [116, 0]
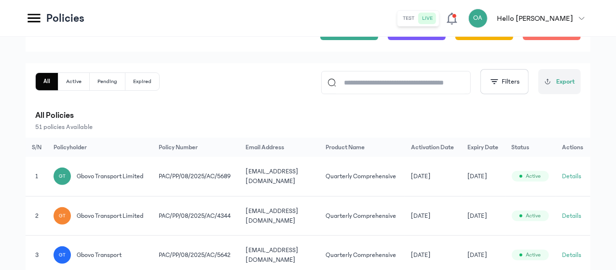
click at [405, 195] on td "Quarterly Comprehensive" at bounding box center [362, 176] width 85 height 39
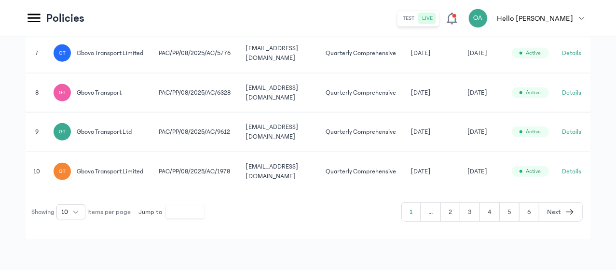
scroll to position [521, 0]
click at [494, 221] on button "4" at bounding box center [490, 212] width 20 height 18
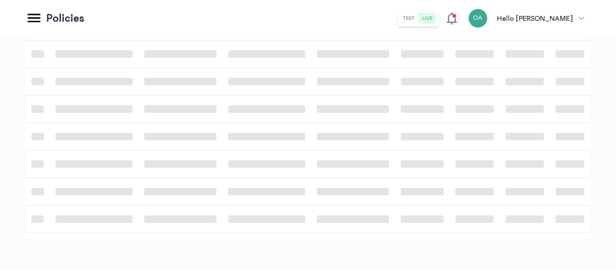
scroll to position [315, 0]
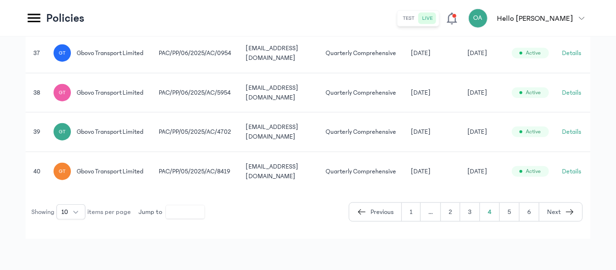
click at [320, 112] on td "gbovoinsurance@gmail.com" at bounding box center [280, 93] width 80 height 40
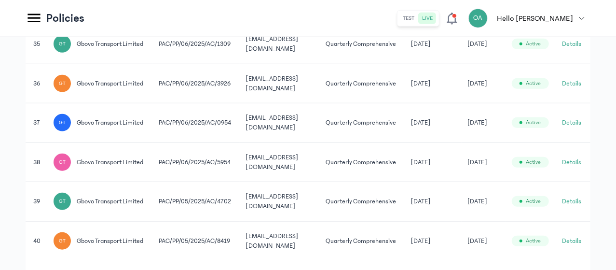
scroll to position [405, 0]
click at [571, 49] on button "Details" at bounding box center [571, 44] width 19 height 10
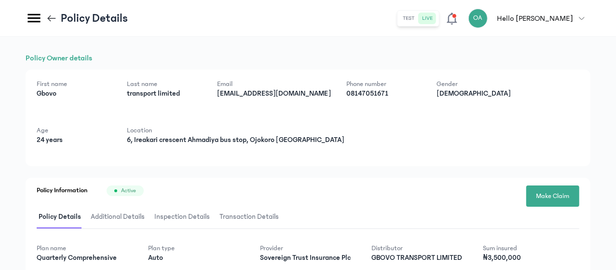
click at [439, 167] on div "Policy Owner details First name Gbovo Last name transport limited Email gbovoin…" at bounding box center [308, 239] width 565 height 374
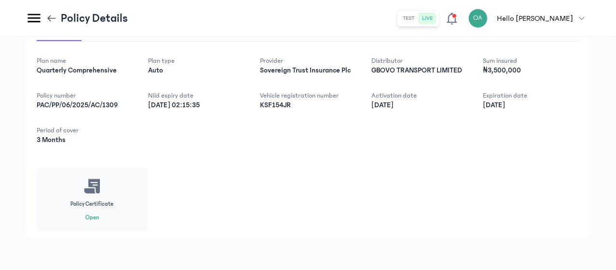
scroll to position [186, 0]
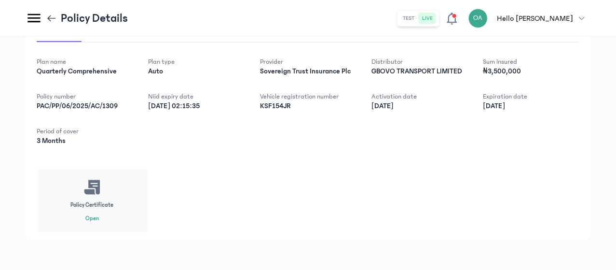
click at [57, 23] on icon at bounding box center [51, 18] width 11 height 11
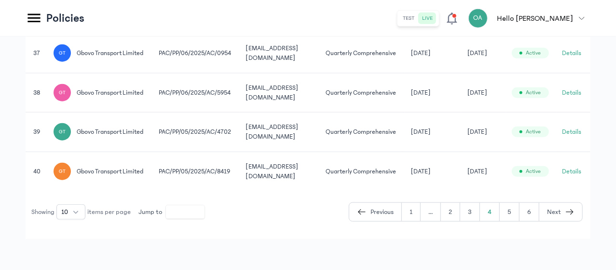
scroll to position [546, 0]
click at [511, 221] on button "5" at bounding box center [510, 212] width 20 height 18
click at [492, 221] on button "4" at bounding box center [490, 212] width 20 height 18
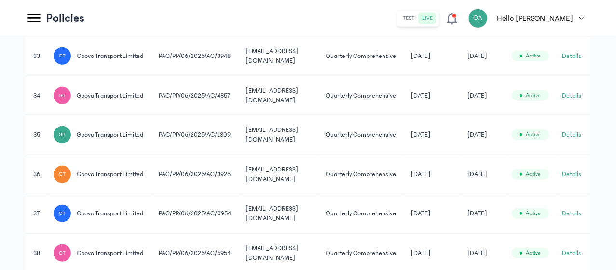
scroll to position [546, 0]
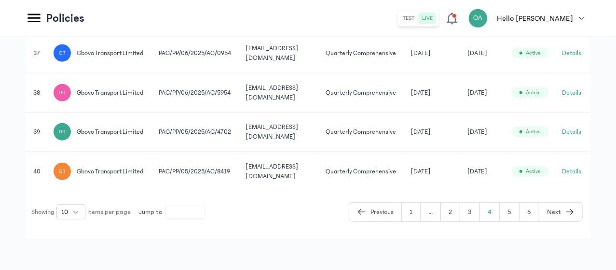
click at [462, 191] on td "25 May 2025" at bounding box center [433, 170] width 56 height 39
click at [572, 176] on button "Details" at bounding box center [571, 171] width 19 height 10
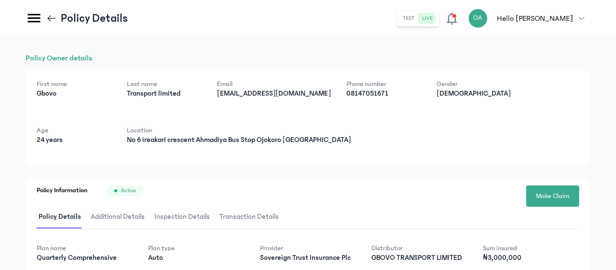
click at [348, 167] on div "Policy Owner details First name Gbovo Last name Transport limited Email gbovoin…" at bounding box center [308, 239] width 565 height 374
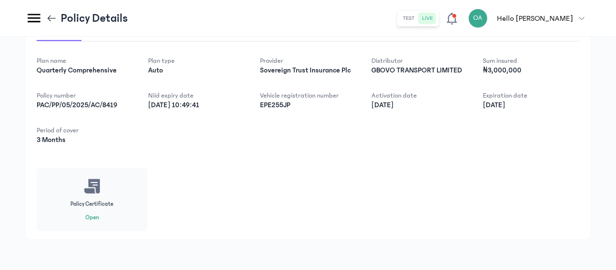
scroll to position [206, 0]
click at [57, 21] on icon at bounding box center [51, 18] width 11 height 11
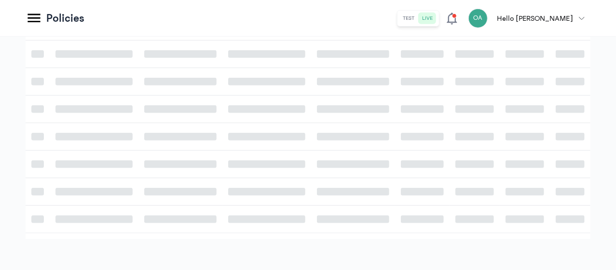
scroll to position [315, 0]
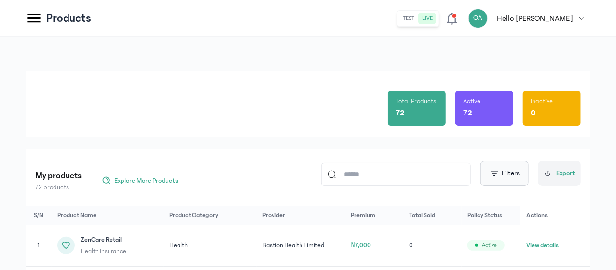
click at [495, 176] on span "button" at bounding box center [495, 173] width 10 height 10
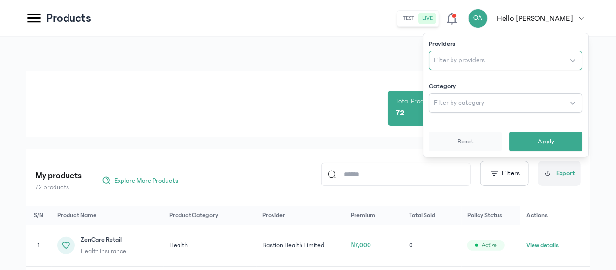
click at [467, 61] on span "Filter by providers" at bounding box center [459, 60] width 51 height 10
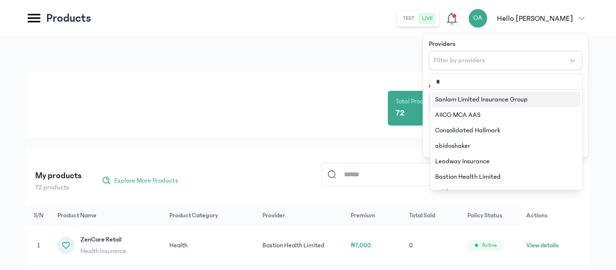
type input "**"
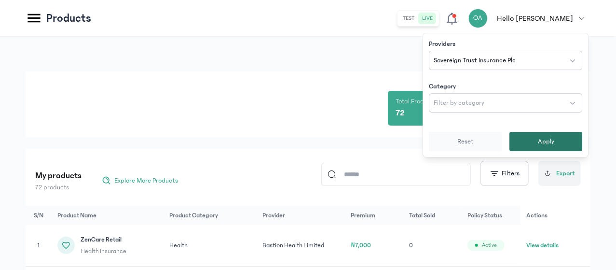
click at [551, 142] on span "Apply" at bounding box center [546, 142] width 16 height 10
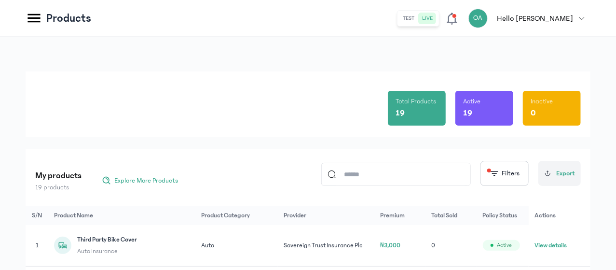
click at [358, 133] on div "Total Products 19 Active 19 Inactive 0" at bounding box center [308, 104] width 546 height 66
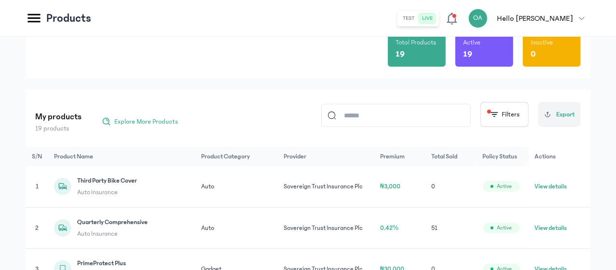
scroll to position [77, 0]
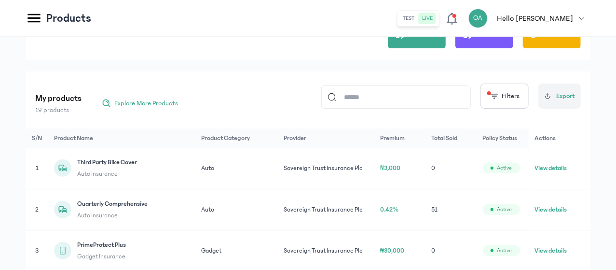
click at [557, 214] on button "View details" at bounding box center [551, 210] width 32 height 10
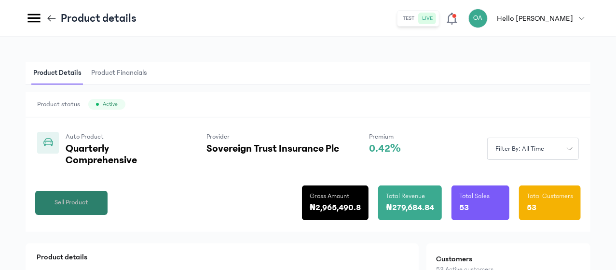
click at [108, 215] on button "Sell Product" at bounding box center [71, 203] width 72 height 24
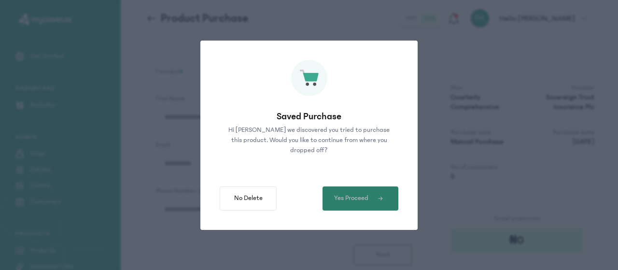
click at [349, 200] on span "Yes Proceed" at bounding box center [351, 198] width 34 height 10
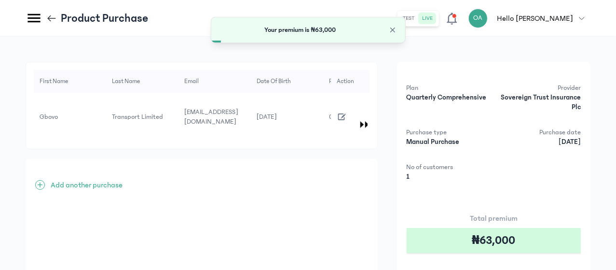
click at [347, 111] on icon "button" at bounding box center [342, 116] width 11 height 11
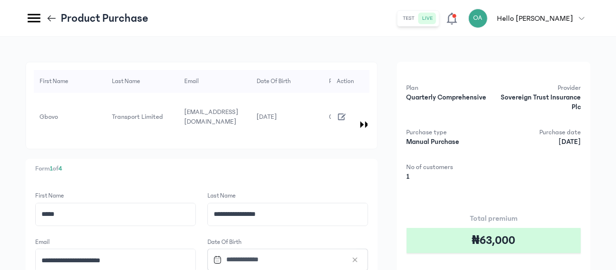
click at [311, 164] on p "Form 1 of 4" at bounding box center [201, 169] width 333 height 10
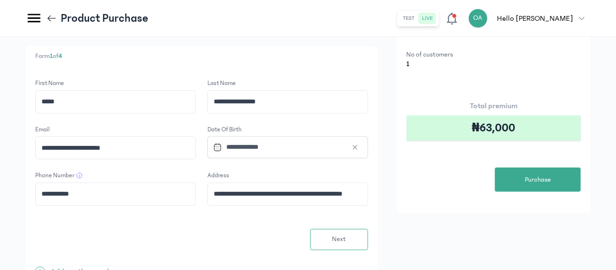
scroll to position [116, 0]
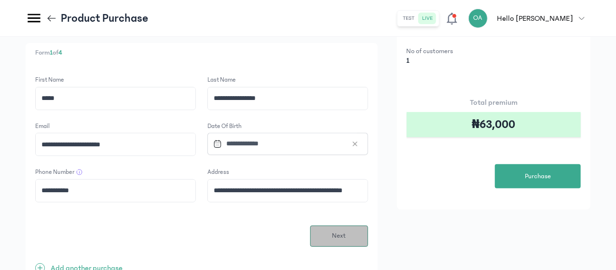
click at [346, 231] on span "Next" at bounding box center [339, 236] width 14 height 10
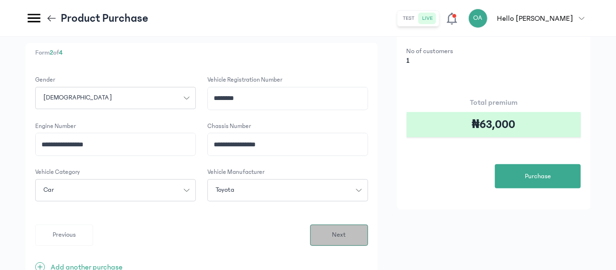
scroll to position [0, 0]
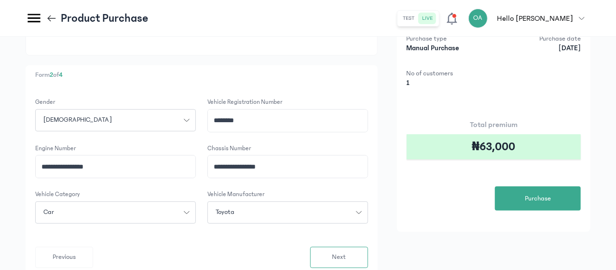
scroll to position [96, 0]
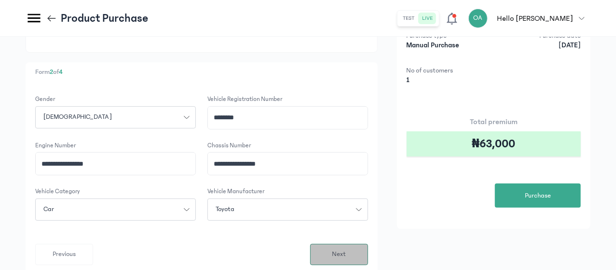
click at [346, 249] on span "Next" at bounding box center [339, 254] width 14 height 10
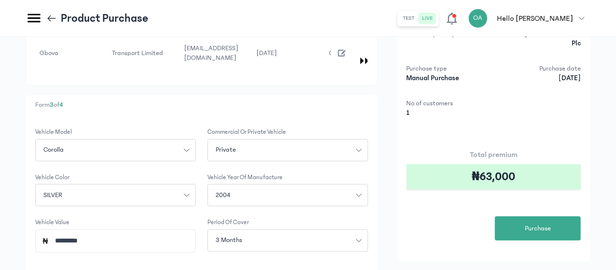
scroll to position [77, 0]
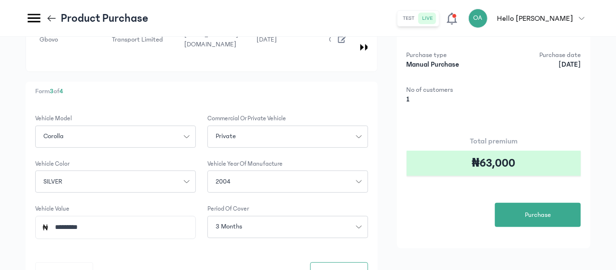
click at [178, 217] on input "*********" at bounding box center [119, 227] width 140 height 22
type input "*"
type input "*********"
click at [368, 262] on button "Next" at bounding box center [339, 272] width 58 height 21
